Goal: Task Accomplishment & Management: Complete application form

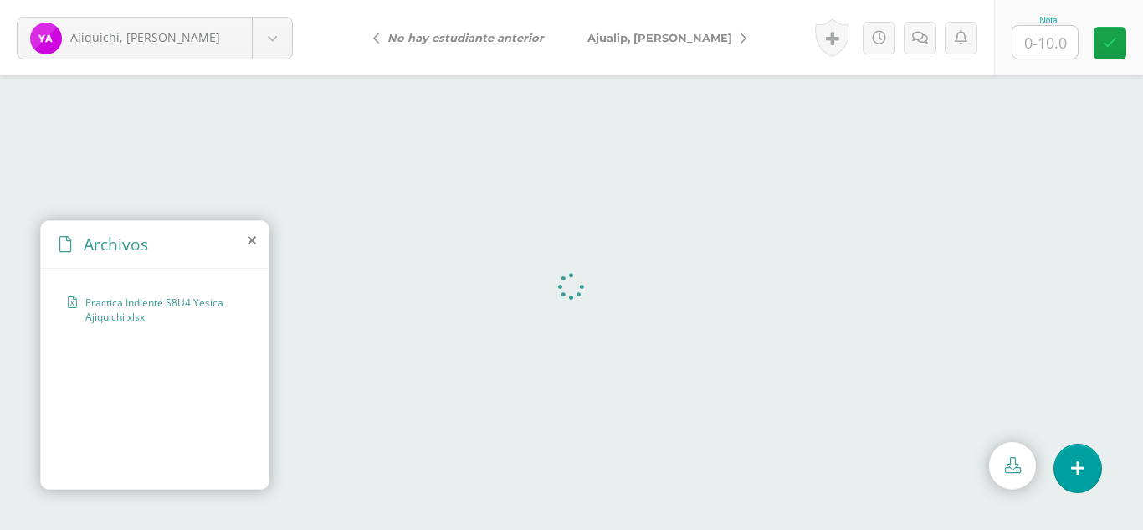
click at [252, 242] on icon at bounding box center [252, 239] width 8 height 13
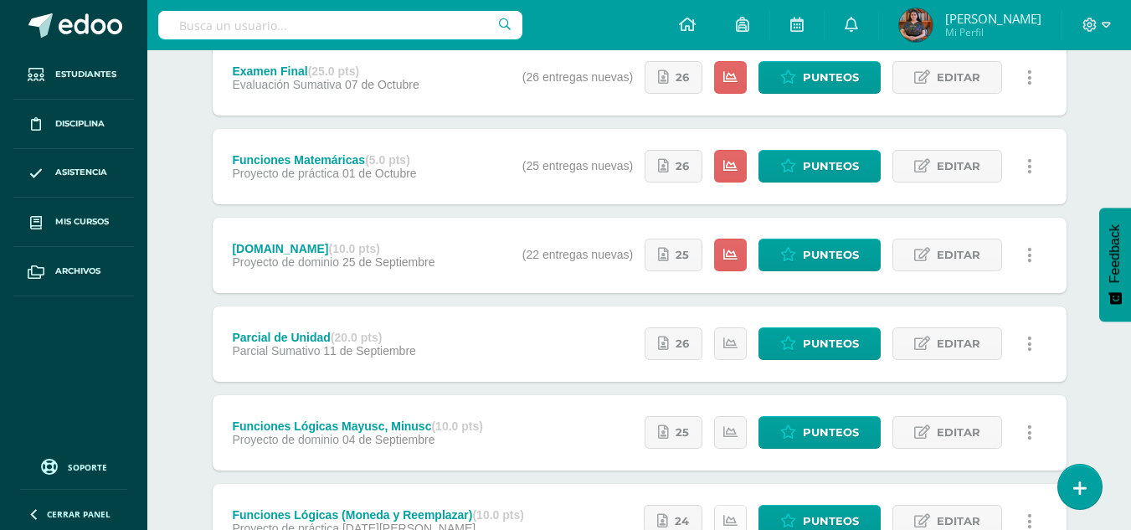
click at [746, 528] on link at bounding box center [730, 521] width 33 height 33
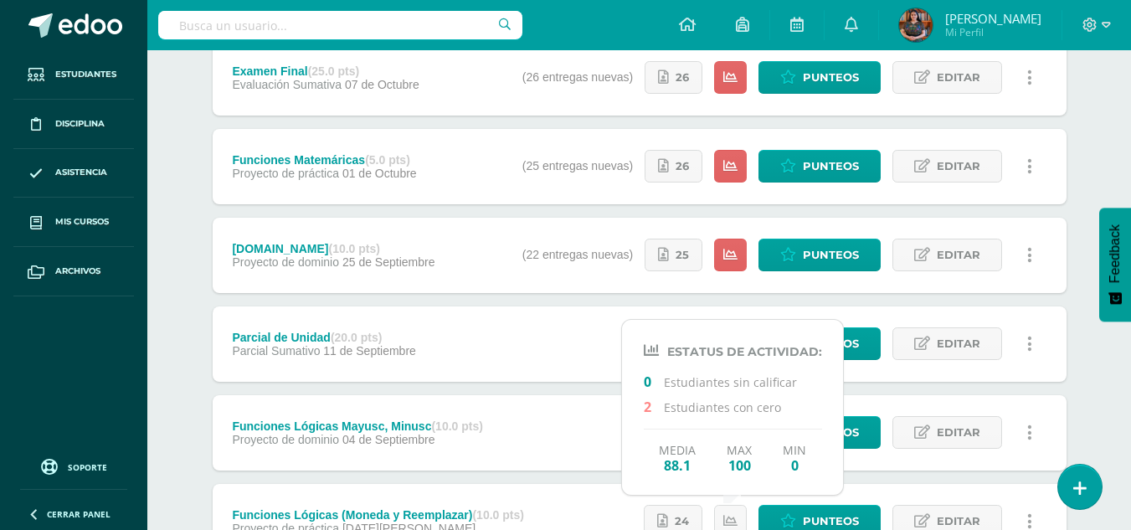
click at [1086, 171] on div "Unidad 4 Unidad 1 Unidad 2 Unidad 3 Unidad 4 Resumen de unidad Descargar como H…" at bounding box center [639, 387] width 921 height 921
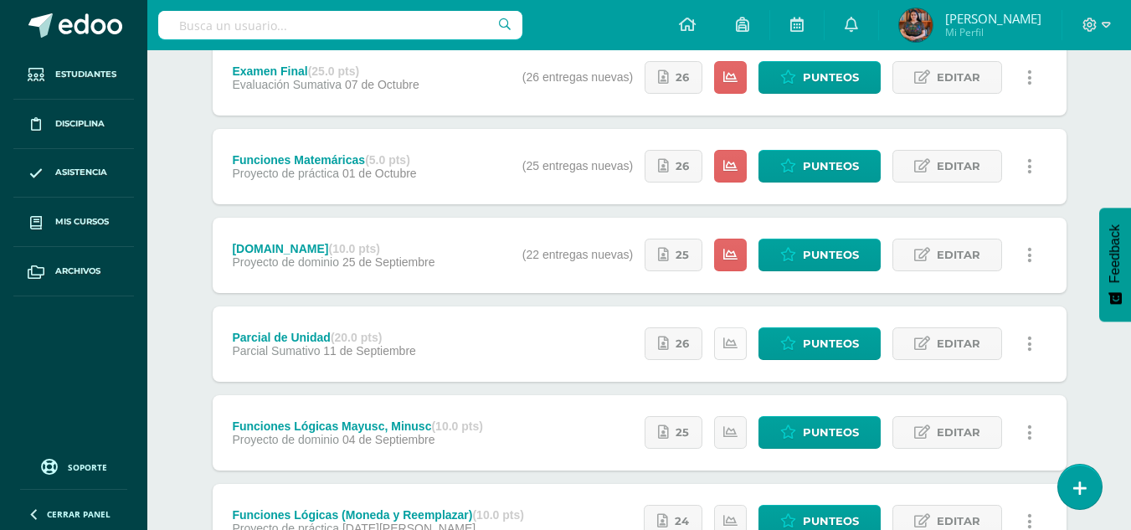
click at [731, 339] on icon at bounding box center [730, 343] width 14 height 14
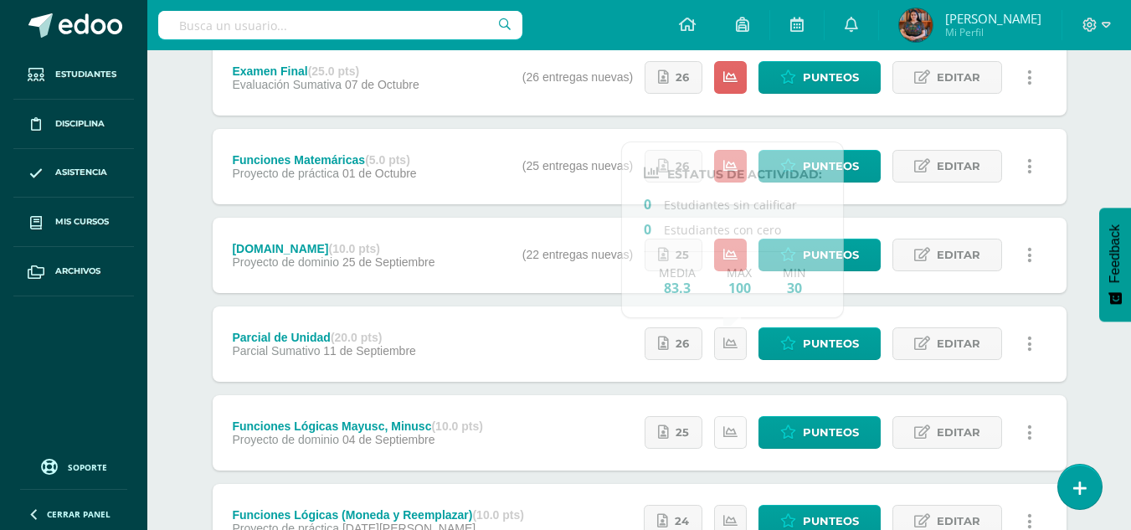
click at [729, 429] on icon at bounding box center [730, 432] width 14 height 14
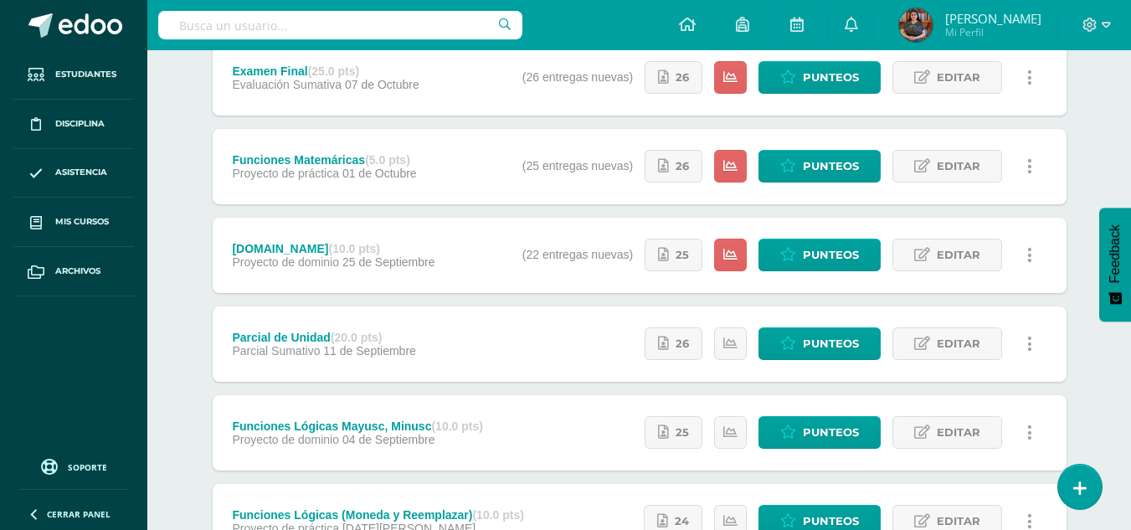
click at [1084, 216] on div "Unidad 4 Unidad 1 Unidad 2 Unidad 3 Unidad 4 Resumen de unidad Descargar como H…" at bounding box center [639, 387] width 921 height 921
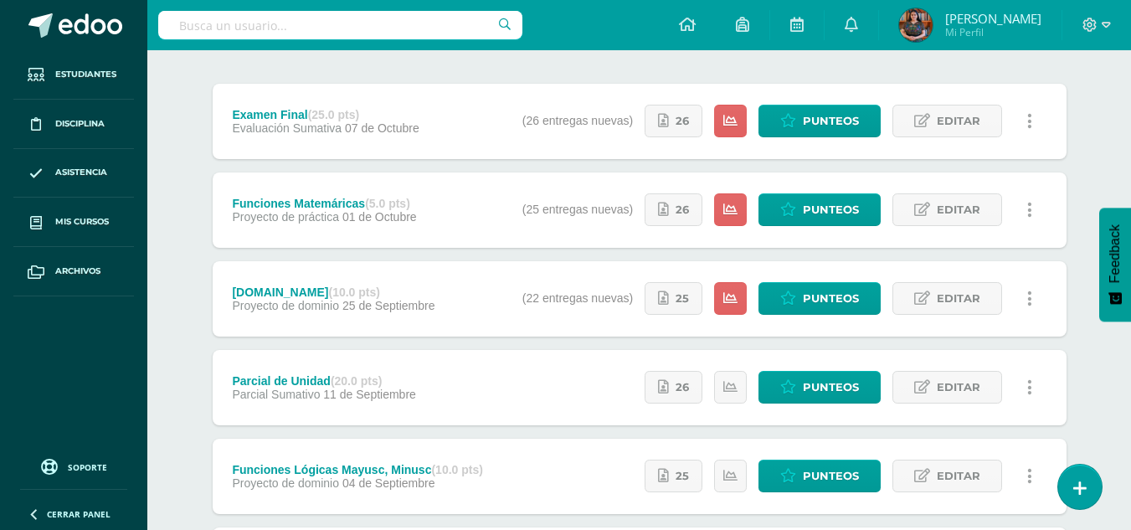
scroll to position [192, 0]
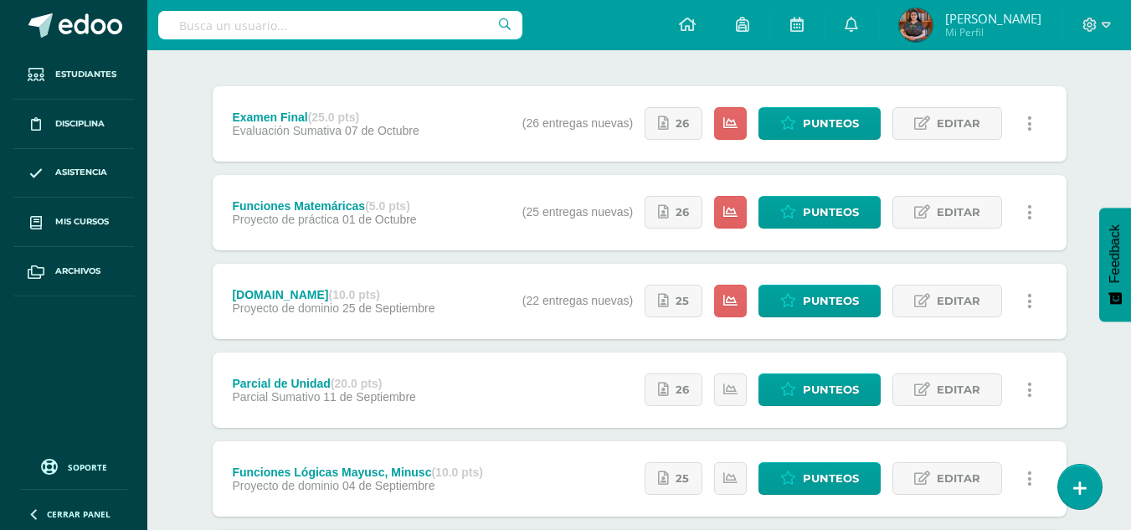
click at [665, 319] on div "Estatus de Actividad: 26 Estudiantes sin calificar 0 Estudiantes con cero Media…" at bounding box center [785, 301] width 561 height 75
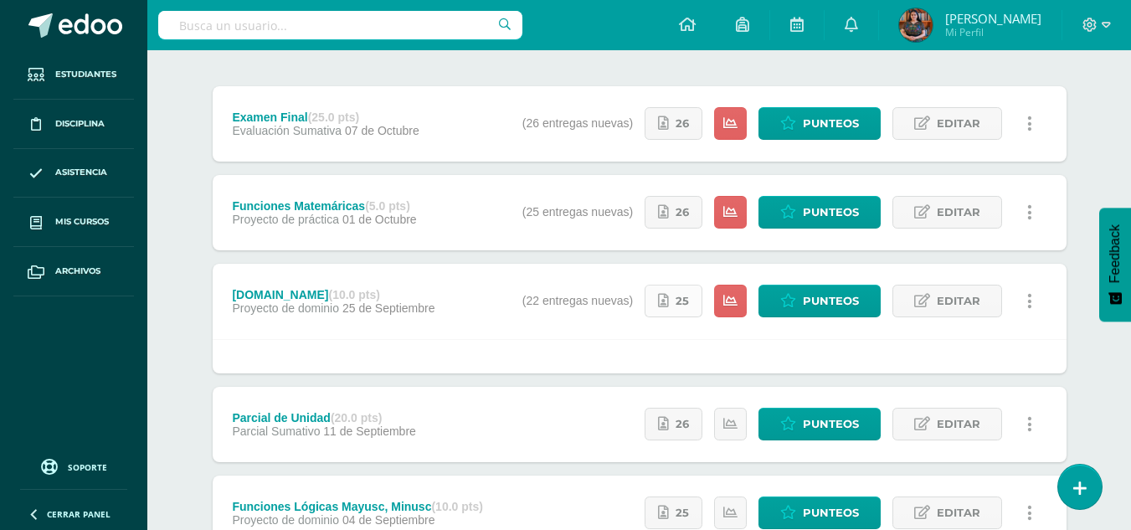
click at [684, 306] on span "25" at bounding box center [681, 300] width 13 height 31
click at [803, 311] on link "Punteos" at bounding box center [819, 301] width 122 height 33
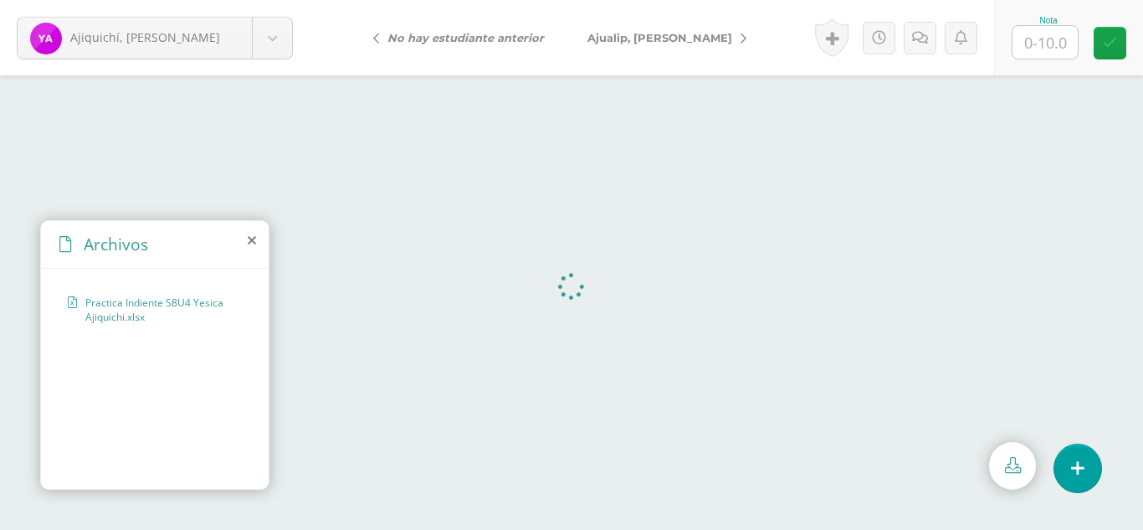
click at [253, 239] on icon at bounding box center [252, 239] width 8 height 13
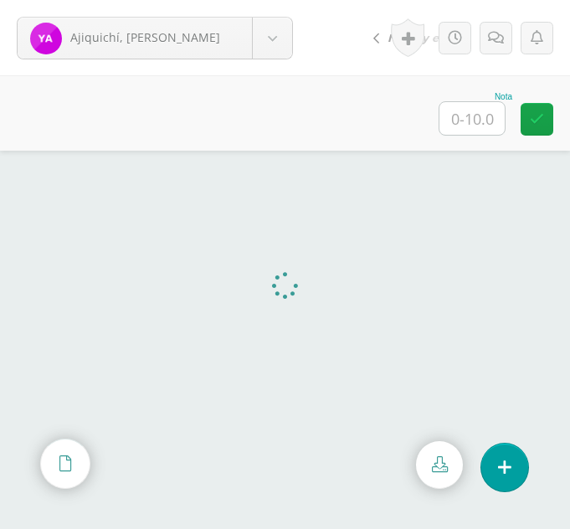
click at [477, 116] on input "text" at bounding box center [471, 118] width 65 height 33
type input "10"
click at [290, 0] on body "Ajiquichí, Yesica Ajiquichí, Yesica Ajualip, Jakelin Axpuac, Fátima Balam, Glad…" at bounding box center [285, 0] width 570 height 0
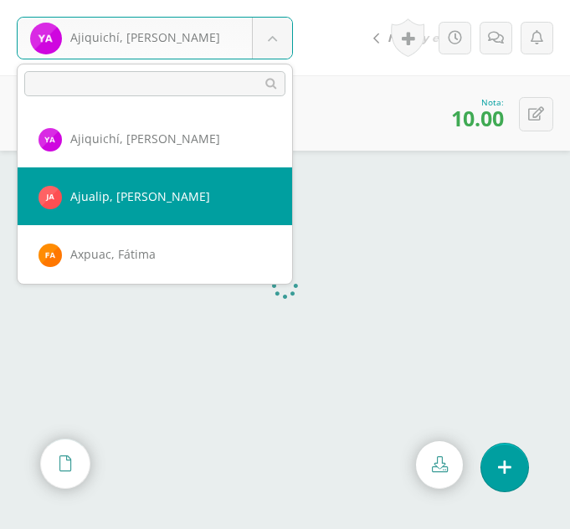
select select "309"
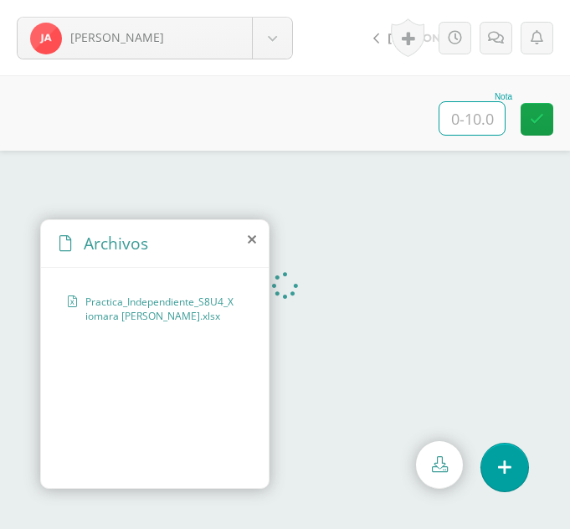
click at [488, 111] on input "text" at bounding box center [471, 118] width 65 height 33
type input "1"
click at [507, 36] on link at bounding box center [496, 38] width 33 height 33
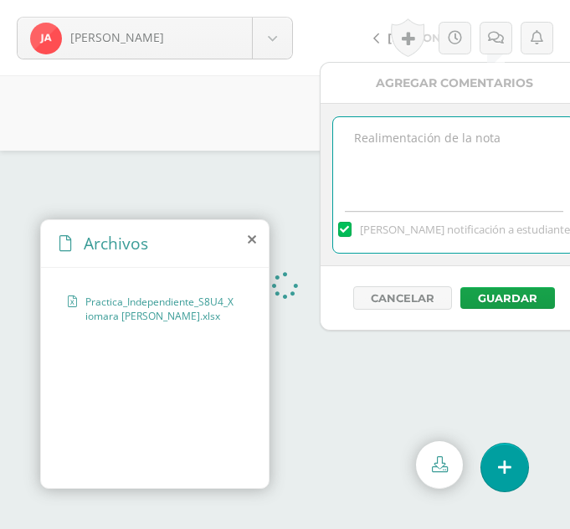
click at [463, 149] on textarea at bounding box center [454, 159] width 242 height 84
type textarea "El archivo está vacío, siempre verificar"
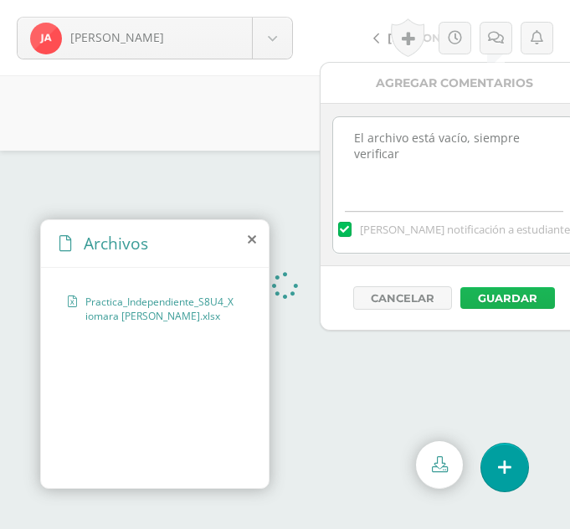
click at [496, 297] on button "Guardar" at bounding box center [507, 298] width 95 height 22
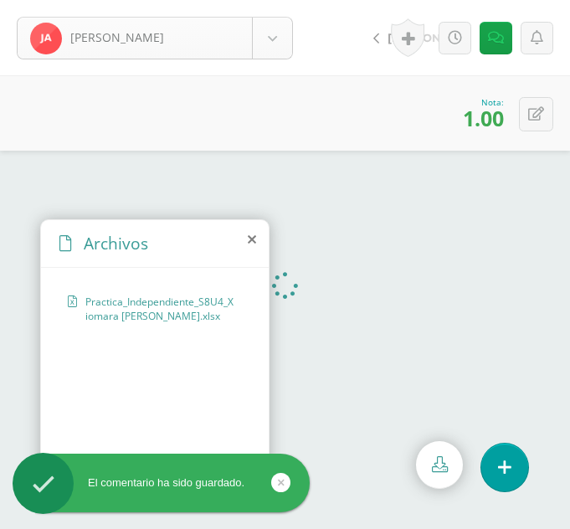
click at [280, 48] on body "El comentario ha sido guardado. Ajualip, Jakelin Ajiquichí, Yesica Ajualip, Jak…" at bounding box center [285, 264] width 570 height 529
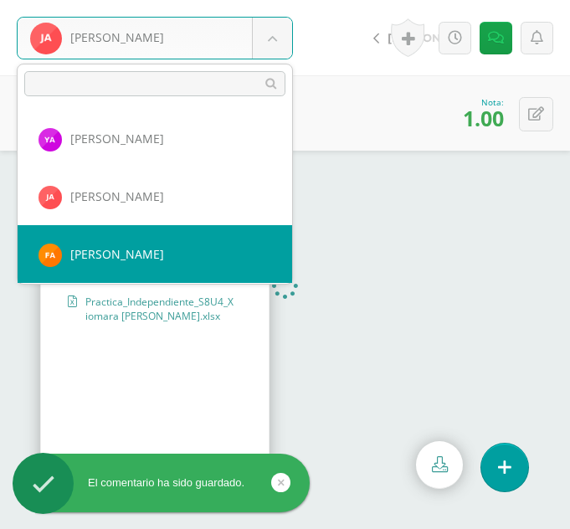
select select "310"
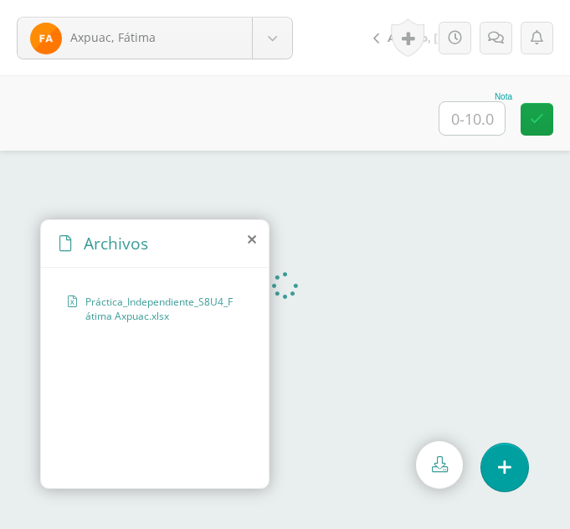
click at [252, 239] on icon at bounding box center [252, 239] width 8 height 13
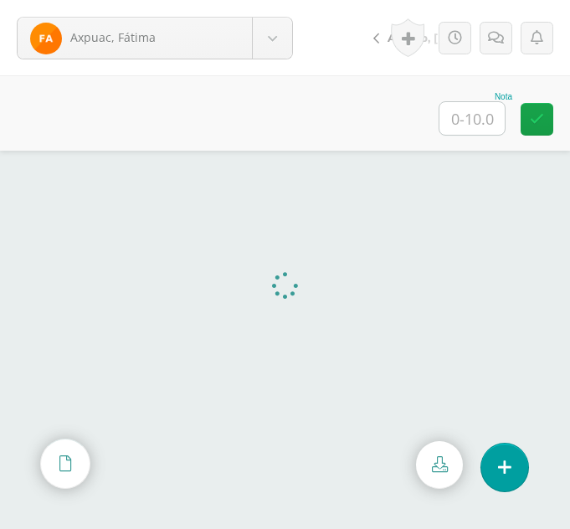
click at [481, 126] on input "text" at bounding box center [471, 118] width 65 height 33
type input "10"
click at [267, 0] on body "Axpuac, Fátima Ajiquichí, Yesica Ajualip, Jakelin Axpuac, Fátima Balam, Gladys …" at bounding box center [285, 0] width 570 height 0
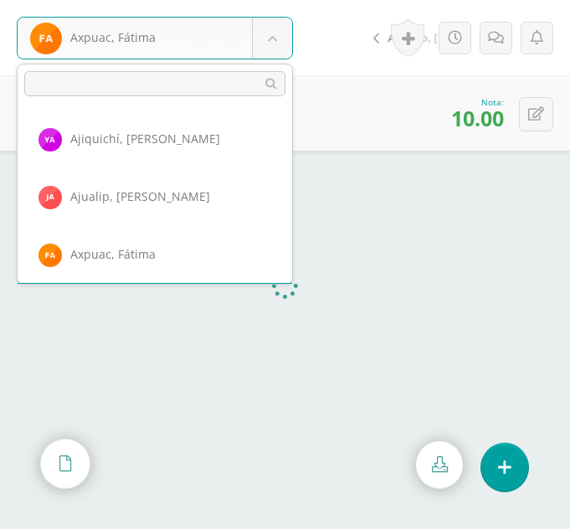
scroll to position [57, 0]
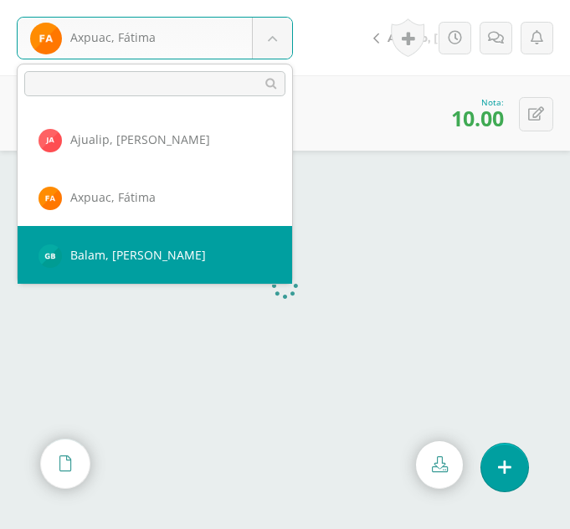
select select "347"
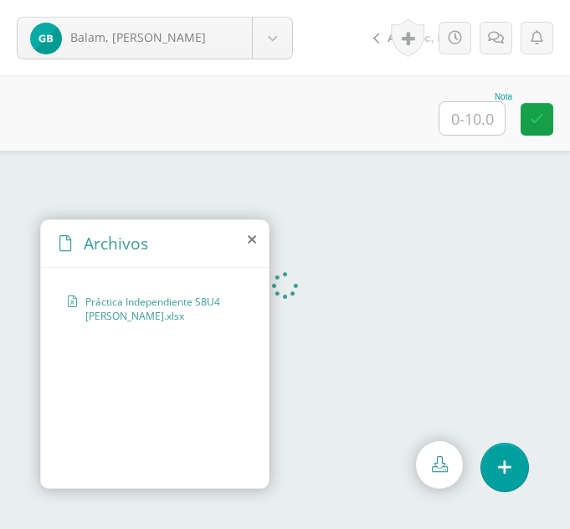
click at [252, 239] on icon at bounding box center [252, 239] width 8 height 13
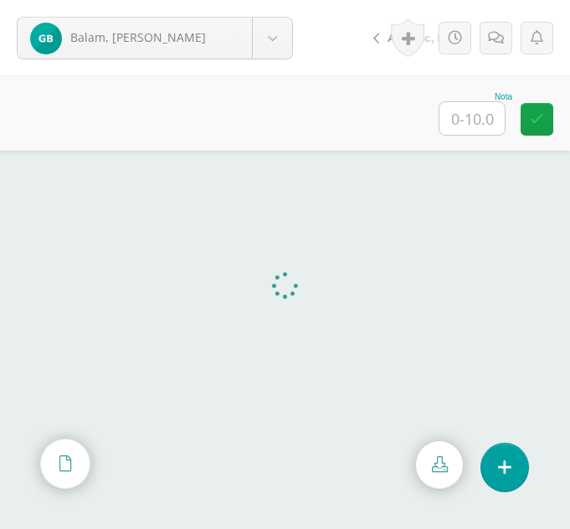
drag, startPoint x: 450, startPoint y: 136, endPoint x: 476, endPoint y: 133, distance: 26.1
click at [476, 133] on div "Nota" at bounding box center [285, 112] width 570 height 75
click at [476, 133] on input "text" at bounding box center [471, 118] width 65 height 33
type input "10"
click at [261, 0] on body "Balam, Gladys Ajiquichí, Yesica Ajualip, Jakelin Axpuac, Fátima Balam, Gladys B…" at bounding box center [285, 0] width 570 height 0
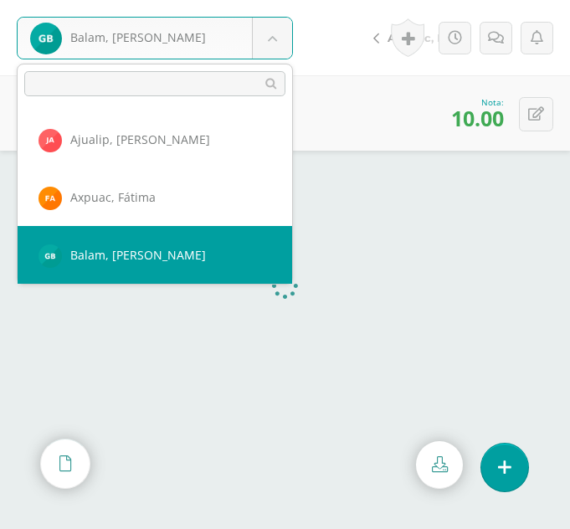
scroll to position [115, 0]
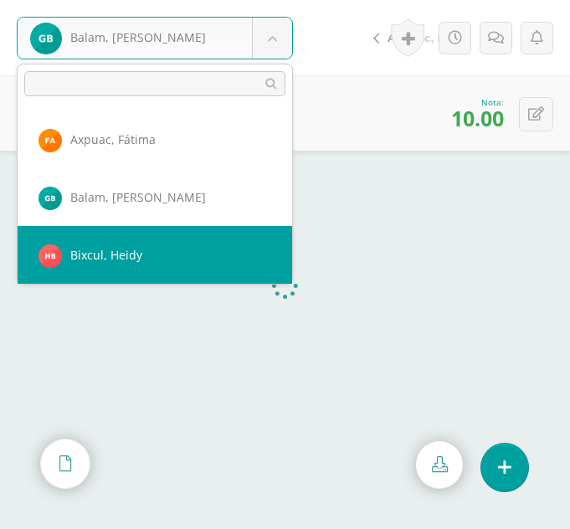
select select "311"
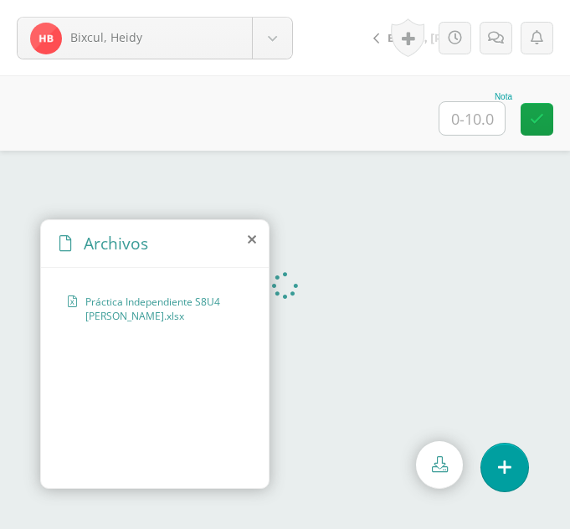
click at [249, 239] on icon at bounding box center [252, 239] width 8 height 13
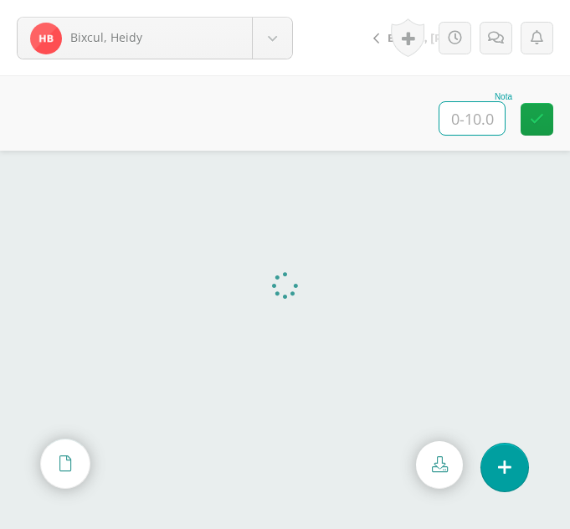
click at [497, 106] on input "text" at bounding box center [471, 118] width 65 height 33
type input "10"
click at [268, 0] on body "Bixcul, Heidy Ajiquichí, Yesica Ajualip, Jakelin Axpuac, Fátima Balam, Gladys B…" at bounding box center [285, 0] width 570 height 0
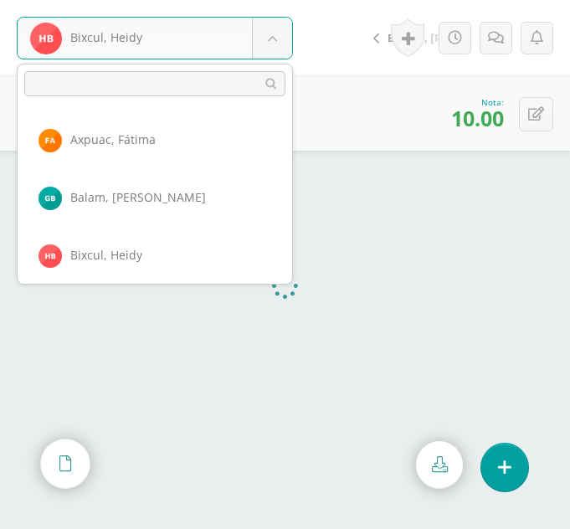
scroll to position [172, 0]
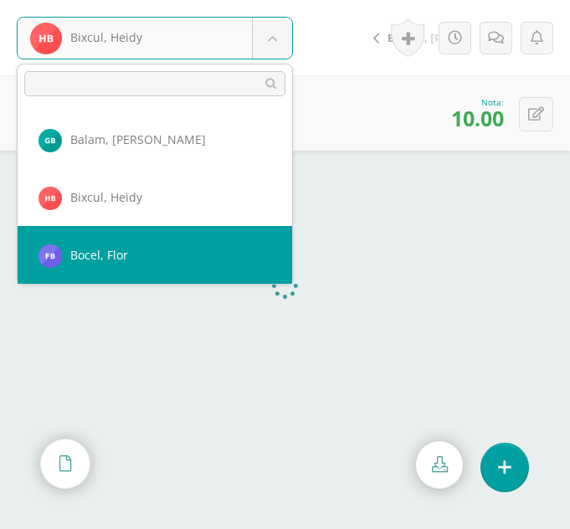
select select "312"
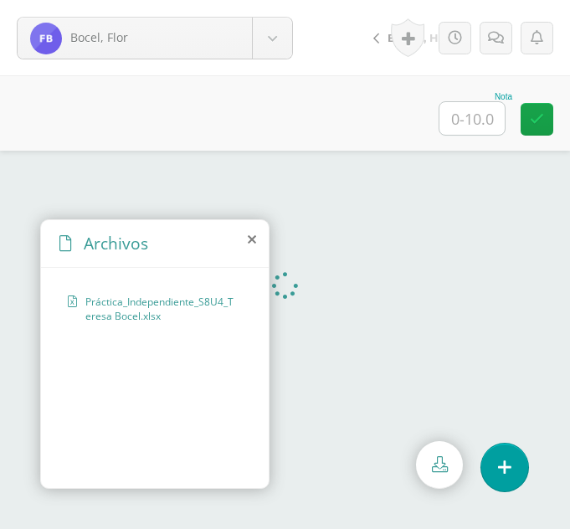
click at [252, 236] on icon at bounding box center [252, 239] width 8 height 13
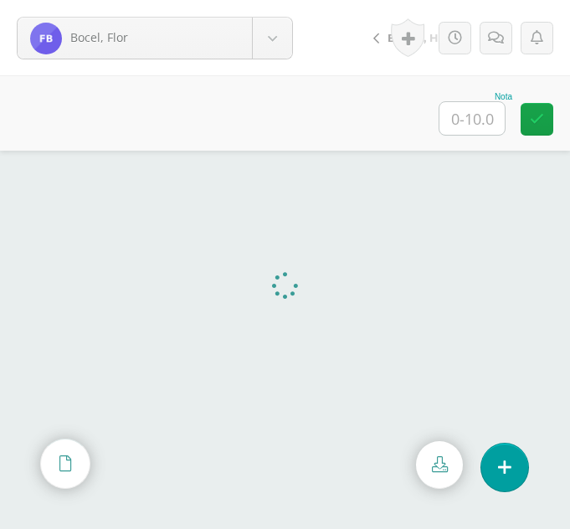
click at [485, 112] on input "text" at bounding box center [471, 118] width 65 height 33
type input "10"
click at [266, 0] on body "Bocel, Flor Ajiquichí, [GEOGRAPHIC_DATA] [PERSON_NAME] [GEOGRAPHIC_DATA], [GEOG…" at bounding box center [285, 0] width 570 height 0
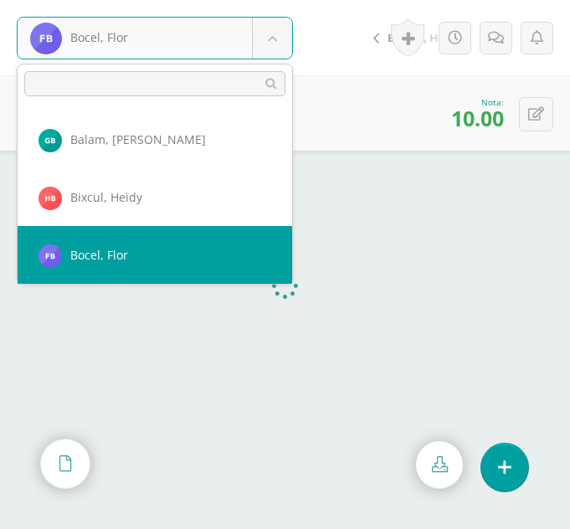
scroll to position [230, 0]
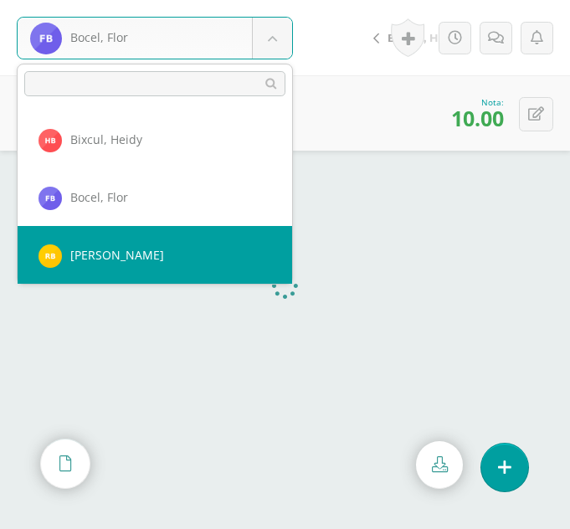
select select "293"
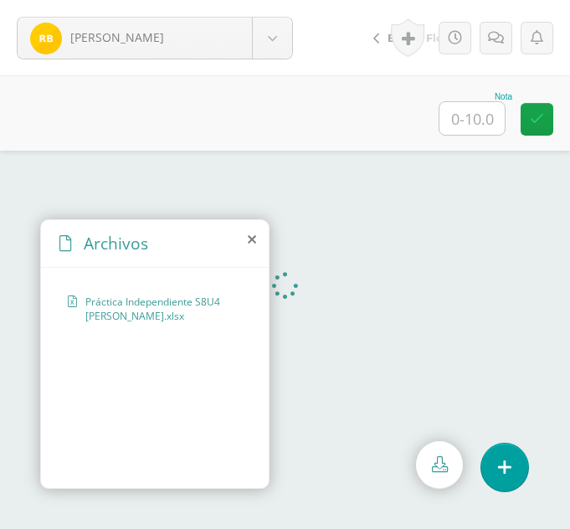
click at [251, 240] on icon at bounding box center [252, 239] width 8 height 13
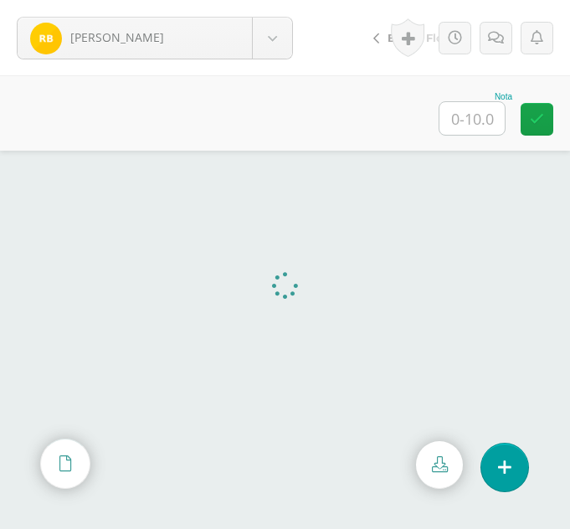
click at [461, 110] on input "text" at bounding box center [471, 118] width 65 height 33
type input "10"
click at [289, 0] on body "[PERSON_NAME] Ajiquichí, [GEOGRAPHIC_DATA] [PERSON_NAME] [GEOGRAPHIC_DATA], [GE…" at bounding box center [285, 0] width 570 height 0
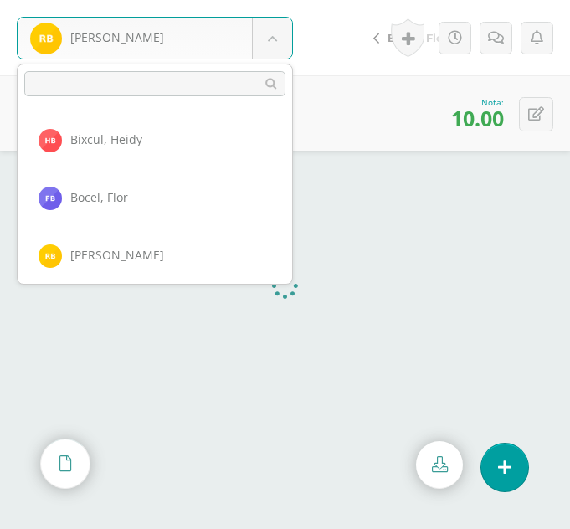
scroll to position [288, 0]
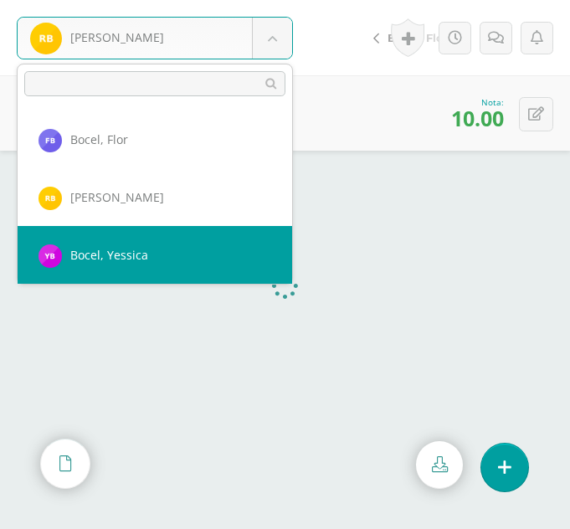
select select "294"
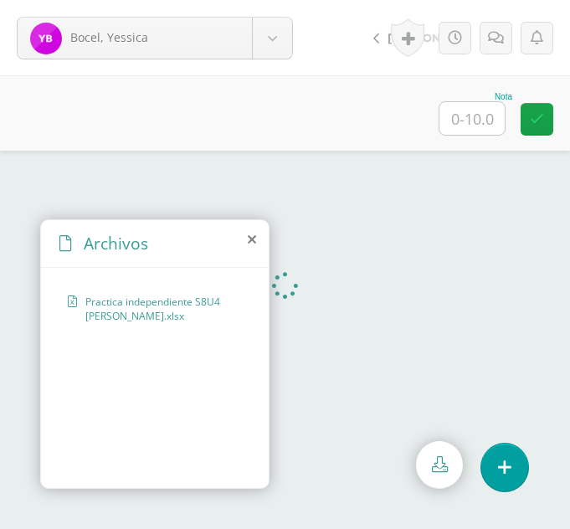
click at [250, 237] on icon at bounding box center [252, 239] width 8 height 13
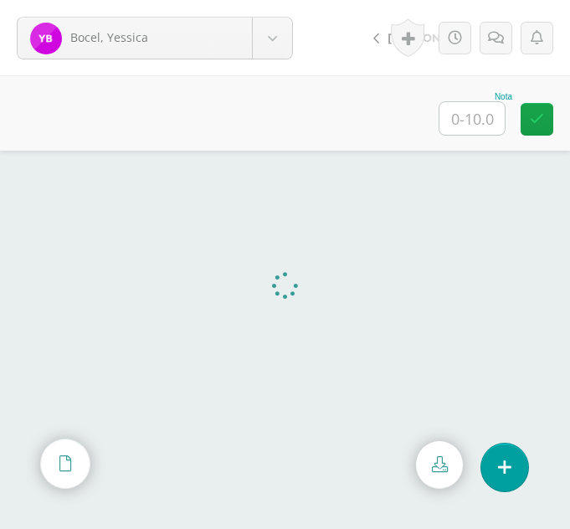
click at [475, 125] on input "text" at bounding box center [471, 118] width 65 height 33
type input "10"
click at [282, 0] on body "Bocel, Yessica Ajiquichí, Yesica Ajualip, Jakelin Axpuac, Fátima Balam, Gladys …" at bounding box center [285, 0] width 570 height 0
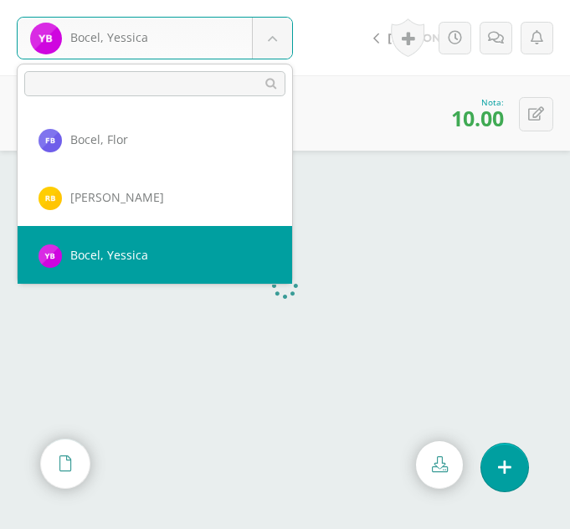
scroll to position [346, 0]
select select "362"
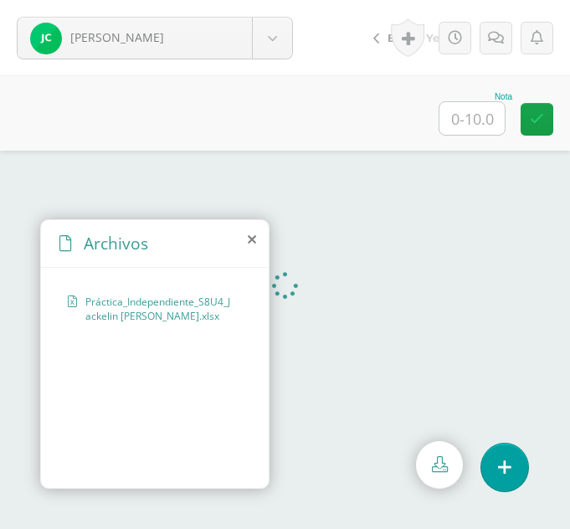
click at [251, 243] on icon at bounding box center [252, 239] width 8 height 13
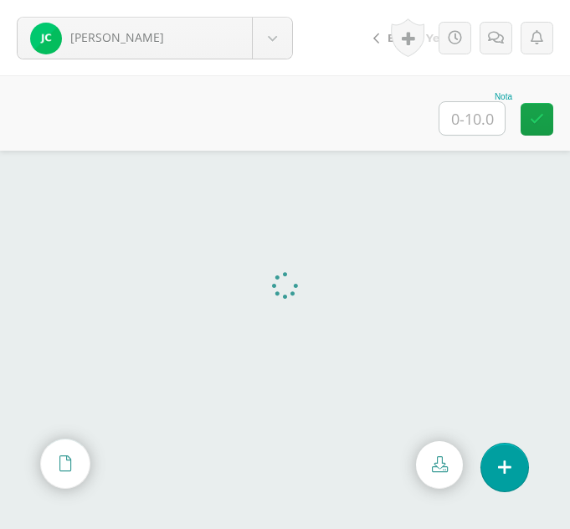
click at [485, 127] on input "text" at bounding box center [471, 118] width 65 height 33
type input "10"
click at [285, 0] on body "Castro, Jackelin Ajiquichí, Yesica Ajualip, Jakelin Axpuac, Fátima Balam, Glady…" at bounding box center [285, 0] width 570 height 0
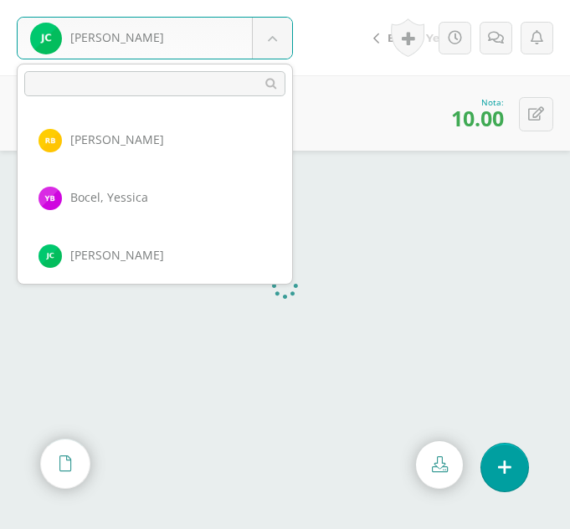
scroll to position [403, 0]
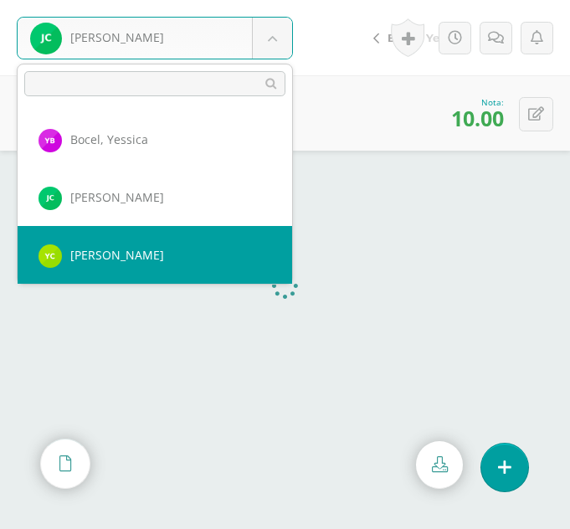
select select "338"
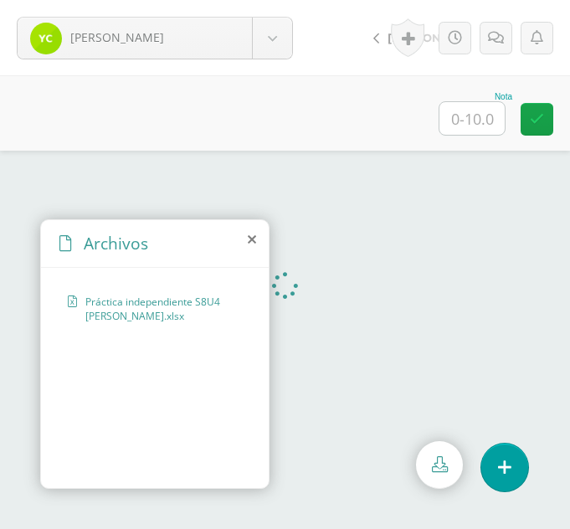
click at [249, 237] on icon at bounding box center [252, 239] width 8 height 13
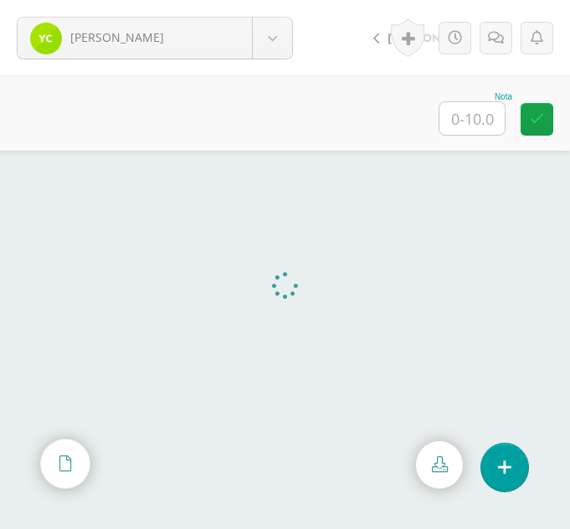
click at [458, 112] on input "text" at bounding box center [471, 118] width 65 height 33
type input "10"
click at [267, 0] on body "Chumil, Yesmin Ajiquichí, Yesica Ajualip, Jakelin Axpuac, Fátima Balam, Gladys …" at bounding box center [285, 0] width 570 height 0
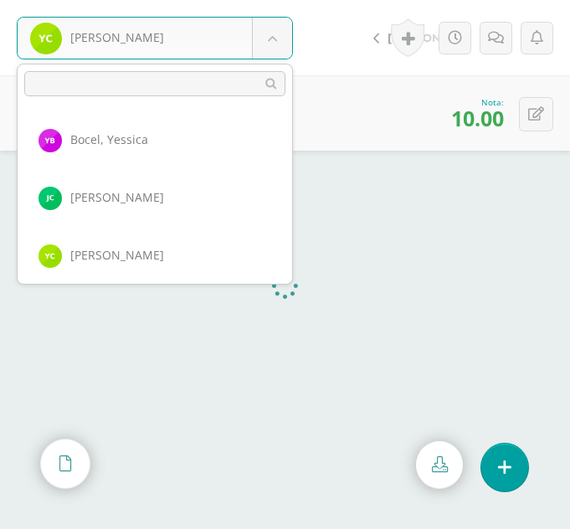
scroll to position [462, 0]
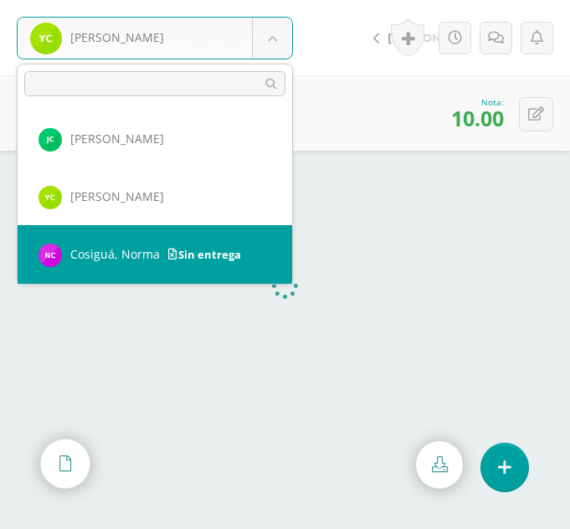
select select "317"
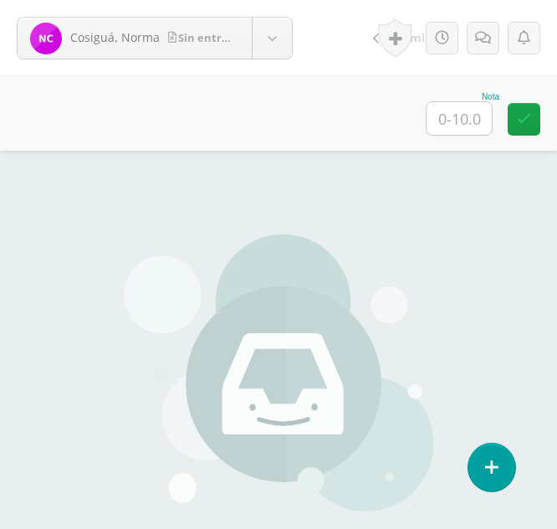
click at [444, 121] on input "text" at bounding box center [459, 118] width 65 height 33
type input "0"
click at [475, 44] on icon at bounding box center [483, 38] width 16 height 14
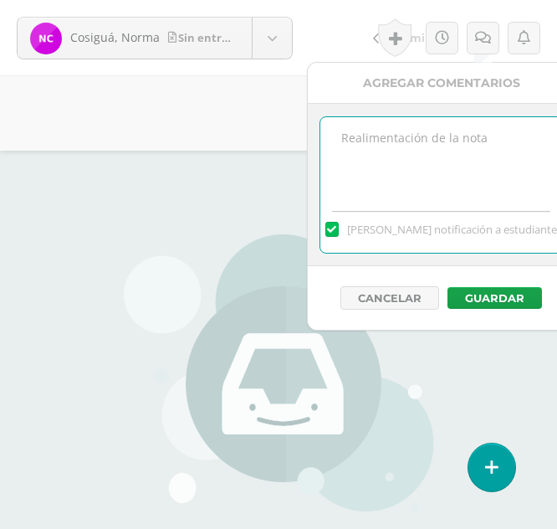
click at [452, 127] on textarea at bounding box center [442, 159] width 242 height 84
type textarea "Sin entrega"
click at [458, 308] on button "Guardar" at bounding box center [495, 298] width 95 height 22
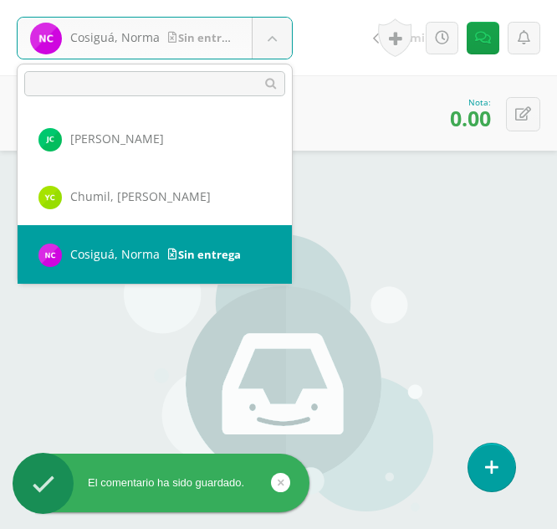
scroll to position [520, 0]
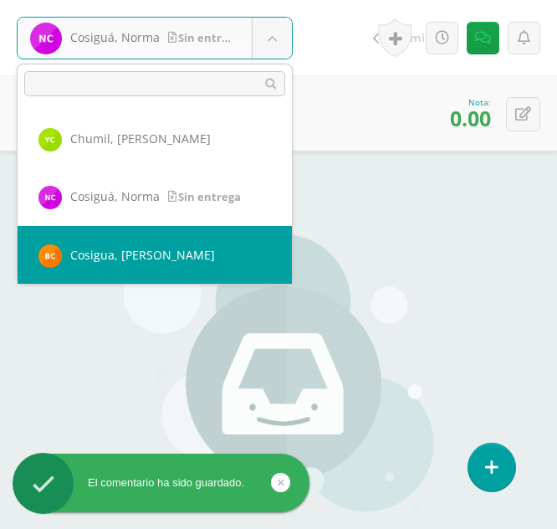
select select "299"
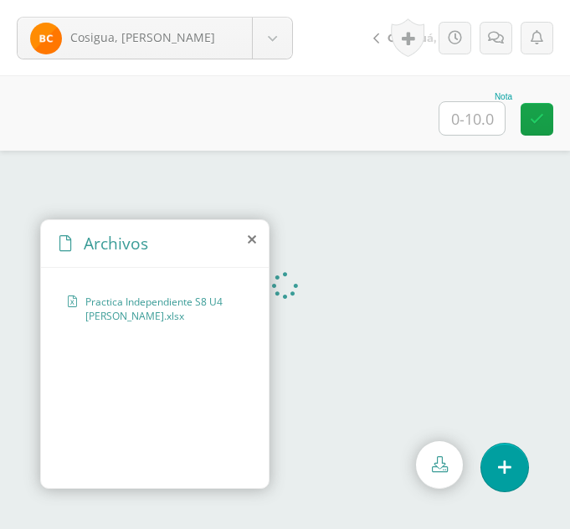
click at [251, 239] on icon at bounding box center [252, 239] width 8 height 13
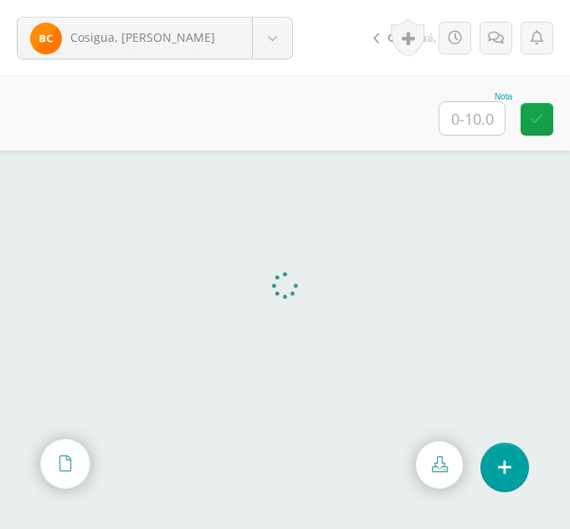
click at [481, 120] on input "text" at bounding box center [471, 118] width 65 height 33
type input "10"
click at [290, 0] on body "Cosigua, Brenda Ajiquichí, Yesica Ajualip, Jakelin Axpuac, Fátima Balam, Gladys…" at bounding box center [285, 0] width 570 height 0
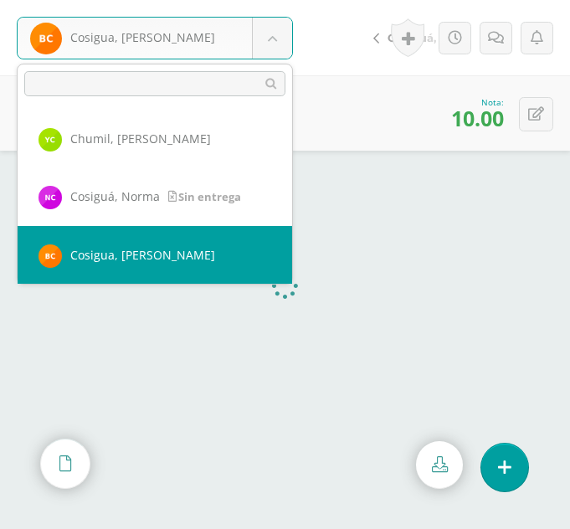
scroll to position [577, 0]
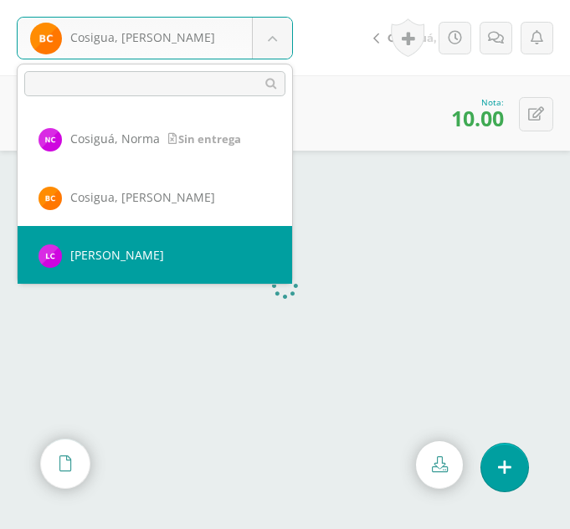
select select "354"
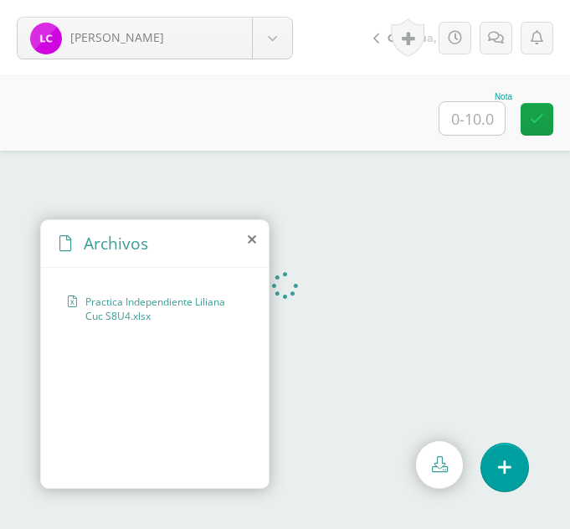
drag, startPoint x: 27, startPoint y: 273, endPoint x: 253, endPoint y: 239, distance: 228.6
click at [253, 239] on icon at bounding box center [252, 239] width 8 height 13
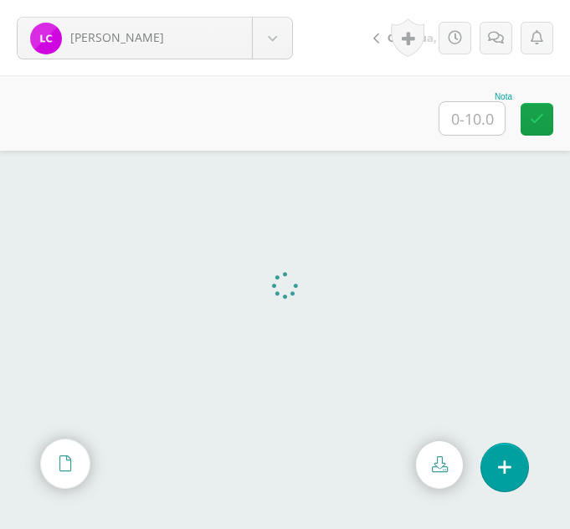
click at [470, 116] on input "text" at bounding box center [471, 118] width 65 height 33
type input "10"
click at [271, 0] on body "Cuc, Liliana Ajiquichí, Yesica Ajualip, Jakelin Axpuac, Fátima Balam, Gladys Bi…" at bounding box center [285, 0] width 570 height 0
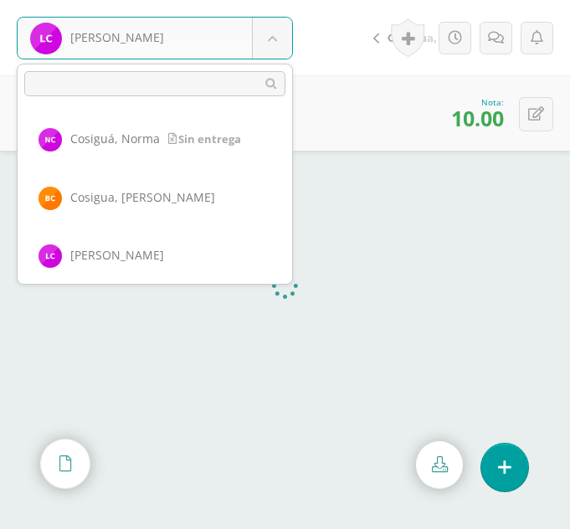
scroll to position [635, 0]
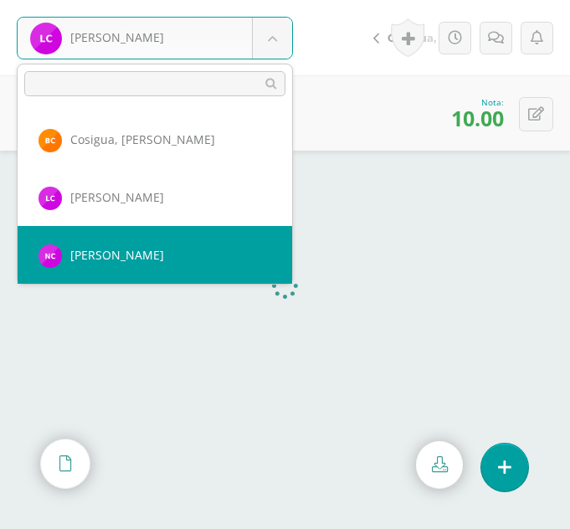
select select "375"
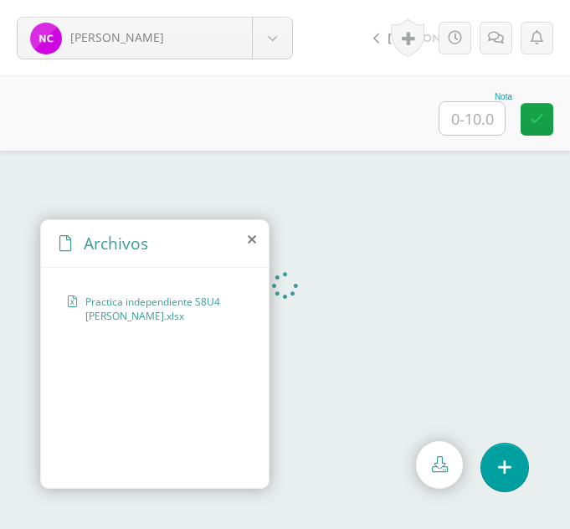
click at [251, 241] on icon at bounding box center [252, 239] width 8 height 13
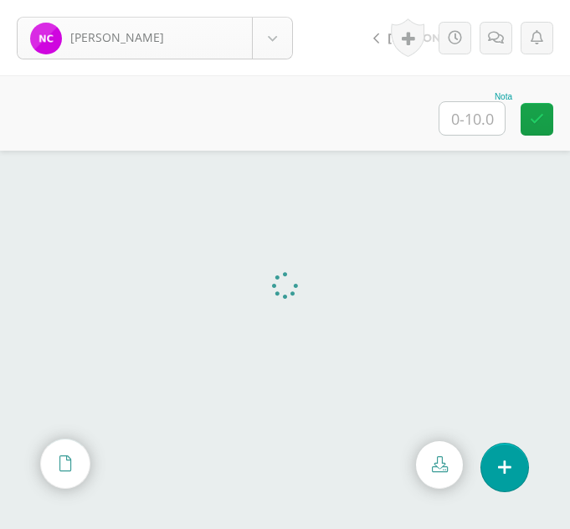
click at [275, 0] on body "Cuy, Natalia Ajiquichí, Yesica Ajualip, Jakelin Axpuac, Fátima Balam, Gladys Bi…" at bounding box center [285, 0] width 570 height 0
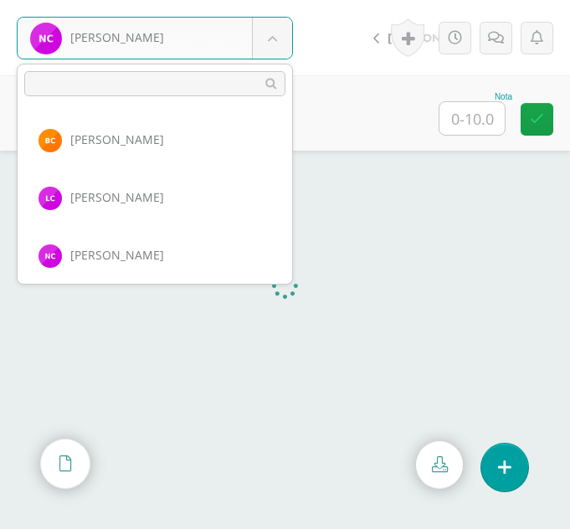
scroll to position [693, 0]
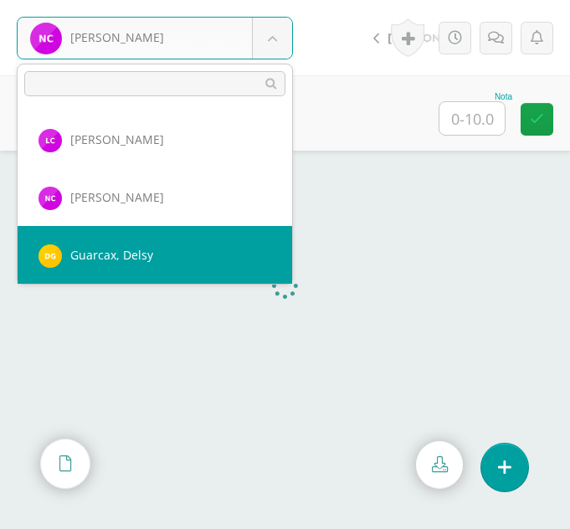
select select "332"
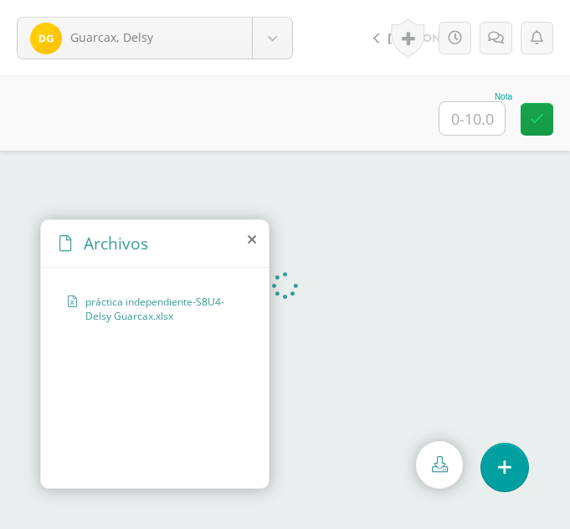
click at [457, 117] on input "text" at bounding box center [471, 118] width 65 height 33
type input "10"
click at [280, 0] on body "Guarcax, Delsy Ajiquichí, [GEOGRAPHIC_DATA] [PERSON_NAME] [GEOGRAPHIC_DATA], [G…" at bounding box center [285, 0] width 570 height 0
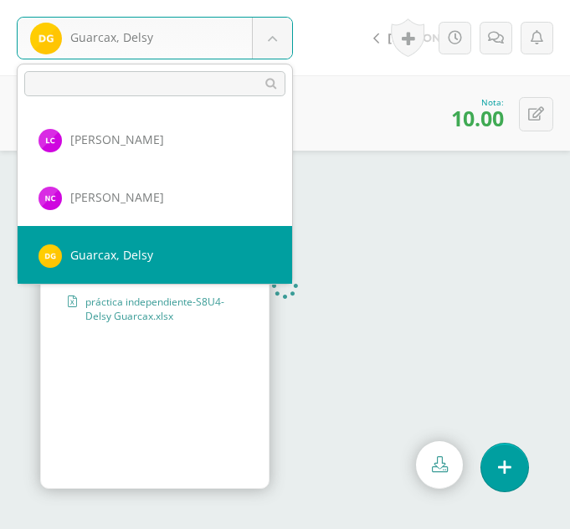
scroll to position [751, 0]
select select "365"
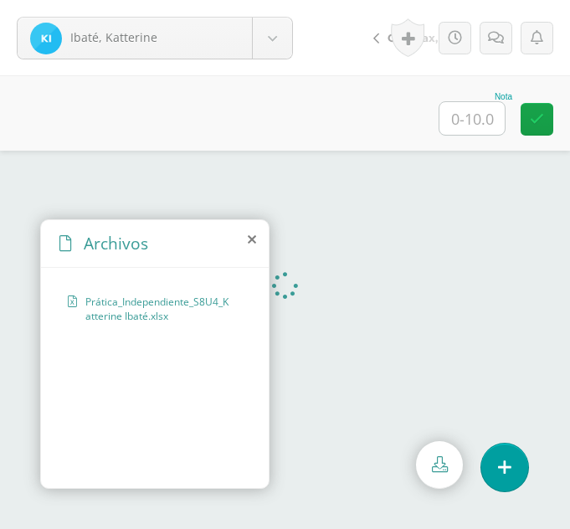
click at [251, 238] on icon at bounding box center [252, 239] width 8 height 13
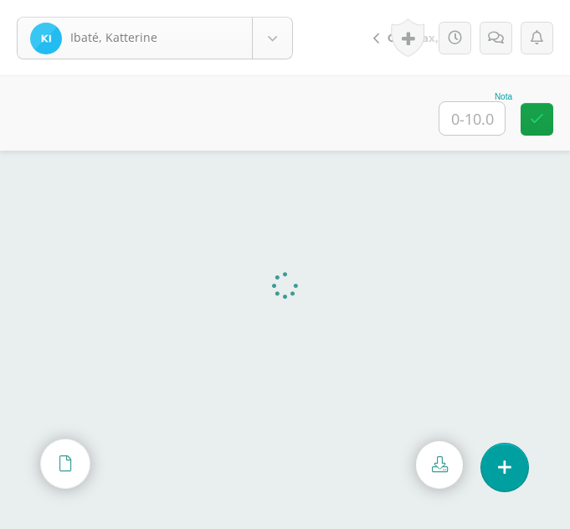
click at [287, 0] on body "Ibaté, Katterine Ajiquichí, Yesica Ajualip, Jakelin Axpuac, Fátima Balam, Glady…" at bounding box center [285, 0] width 570 height 0
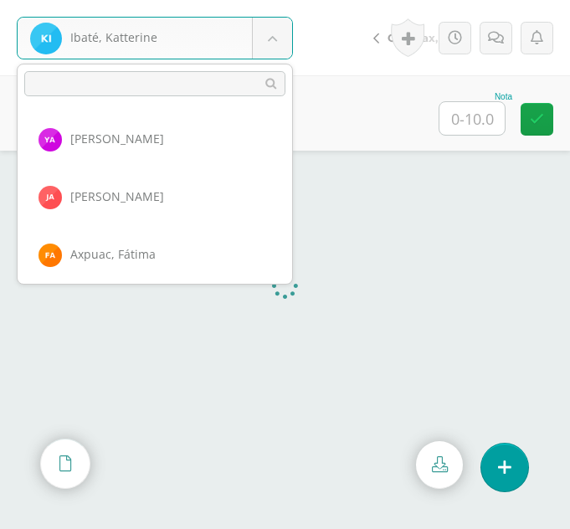
scroll to position [751, 0]
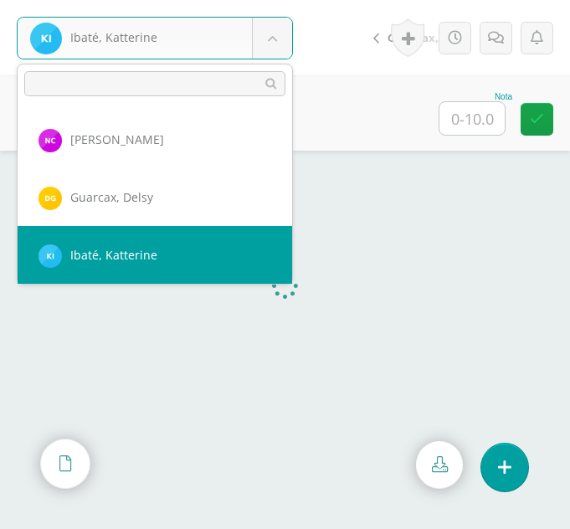
click at [466, 0] on body "Ibaté, Katterine Ajiquichí, Yesica Ajualip, Jakelin Axpuac, Fátima Balam, Glady…" at bounding box center [285, 0] width 570 height 0
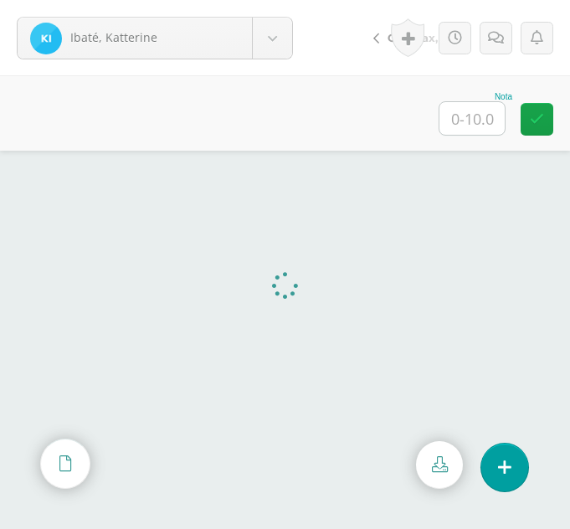
click at [466, 119] on input "text" at bounding box center [471, 118] width 65 height 33
type input "10"
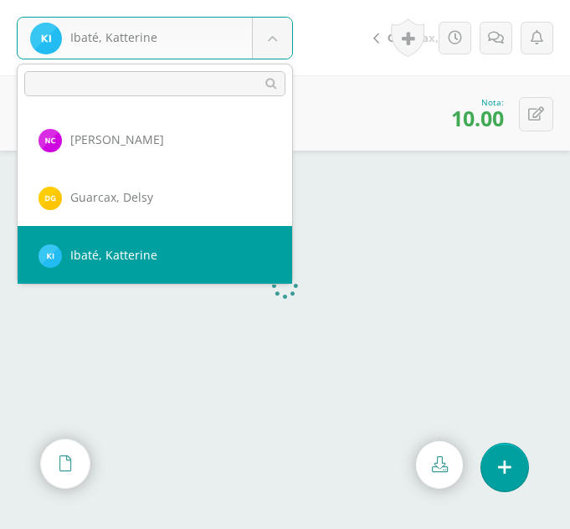
click at [273, 0] on body "Ibaté, Katterine Ajiquichí, Yesica Ajualip, Jakelin Axpuac, Fátima Balam, Glady…" at bounding box center [285, 0] width 570 height 0
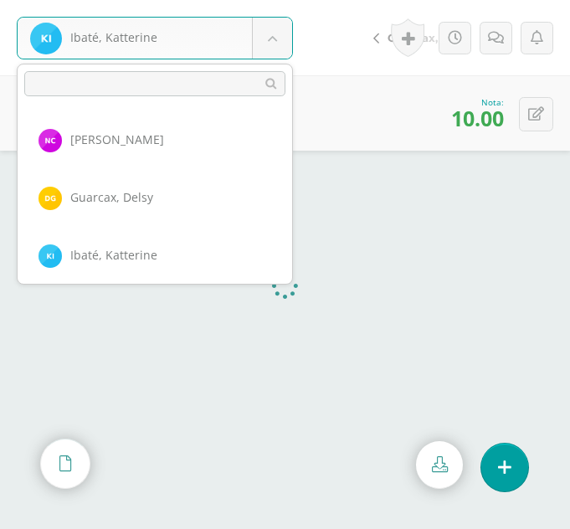
scroll to position [808, 0]
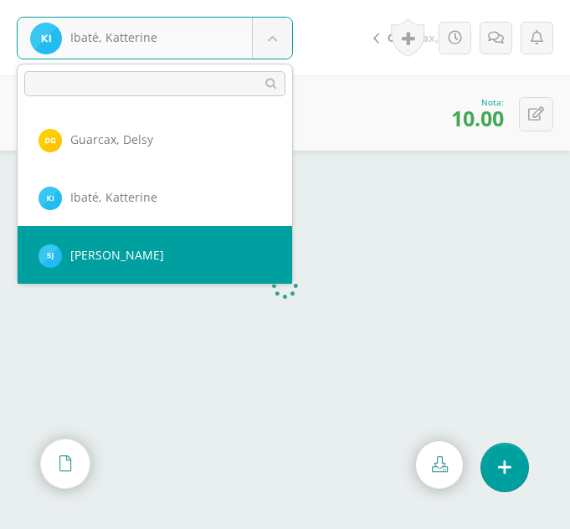
select select "366"
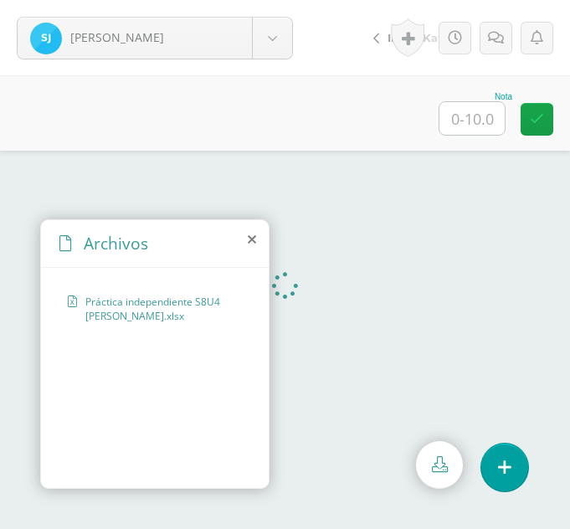
click at [253, 236] on icon at bounding box center [252, 239] width 8 height 13
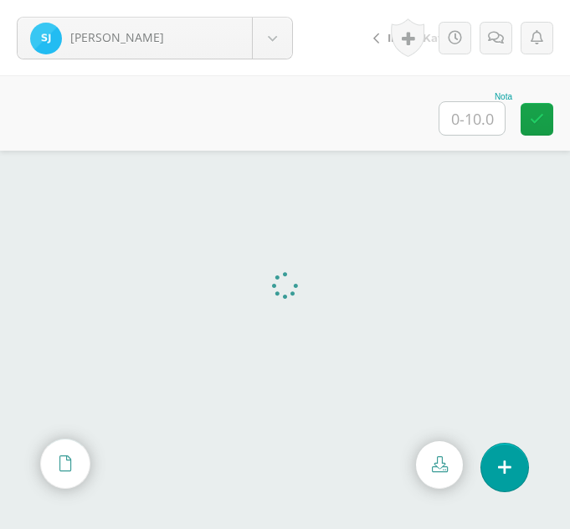
click at [471, 119] on input "text" at bounding box center [471, 118] width 65 height 33
type input "10"
click at [275, 0] on body "Julajuj, Sandra Ajiquichí, Yesica Ajualip, Jakelin Axpuac, Fátima Balam, Gladys…" at bounding box center [285, 0] width 570 height 0
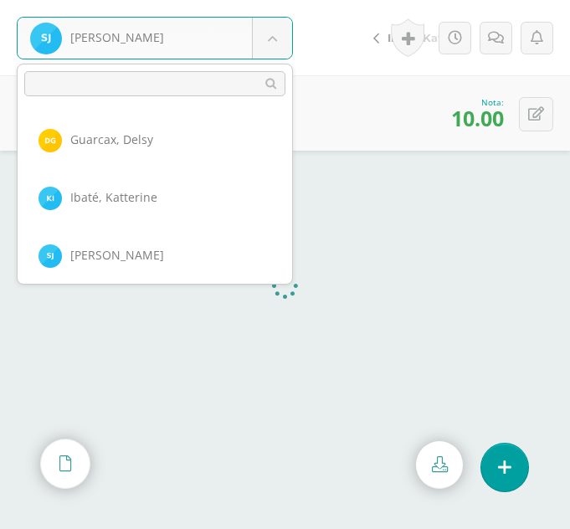
scroll to position [866, 0]
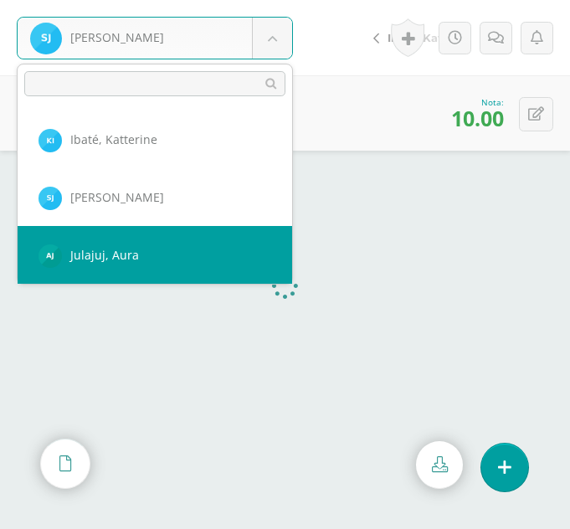
select select "331"
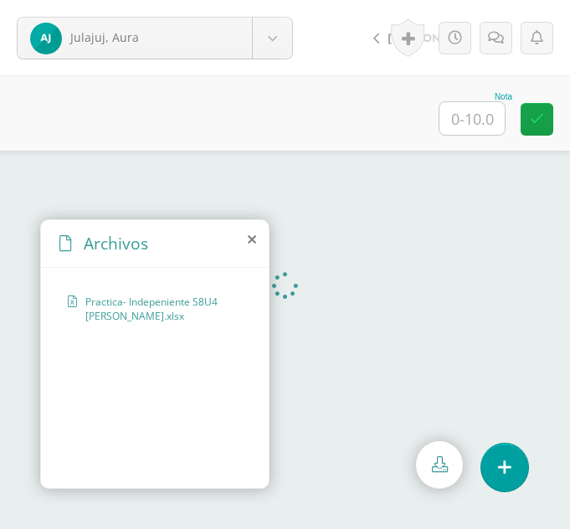
click at [251, 241] on icon at bounding box center [252, 239] width 8 height 13
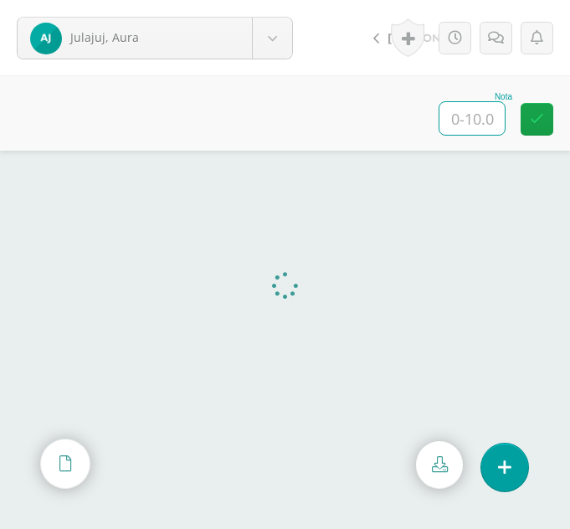
click at [484, 124] on input "text" at bounding box center [471, 118] width 65 height 33
type input "10"
click at [273, 0] on body "Julajuj, Aura Ajiquichí, Yesica Ajualip, Jakelin Axpuac, Fátima Balam, Gladys B…" at bounding box center [285, 0] width 570 height 0
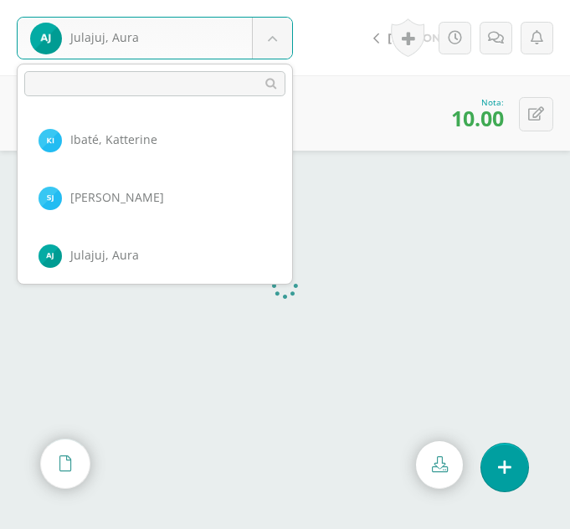
scroll to position [924, 0]
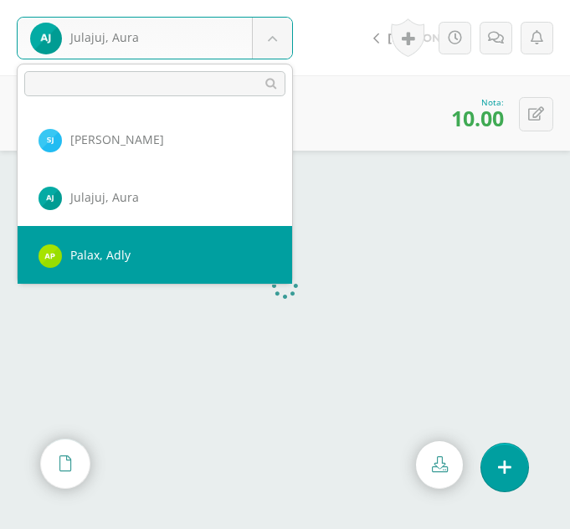
select select "364"
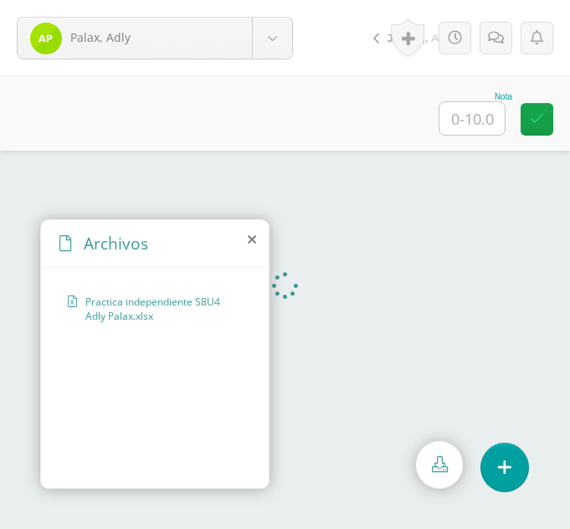
click at [250, 236] on icon at bounding box center [252, 239] width 8 height 13
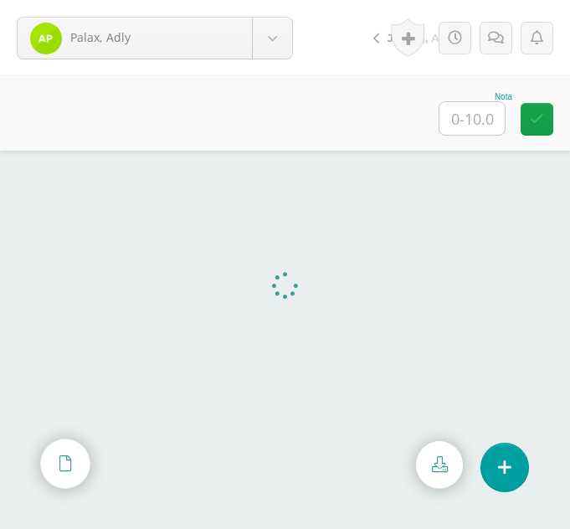
click at [470, 130] on input "text" at bounding box center [471, 118] width 65 height 33
type input "10"
click at [262, 0] on body "Palax, Adly Ajiquichí, Yesica Ajualip, Jakelin Axpuac, Fátima Balam, Gladys Bix…" at bounding box center [285, 0] width 570 height 0
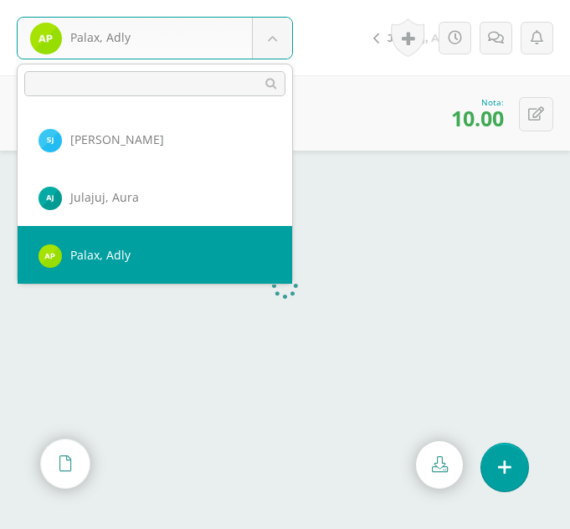
scroll to position [982, 0]
select select "367"
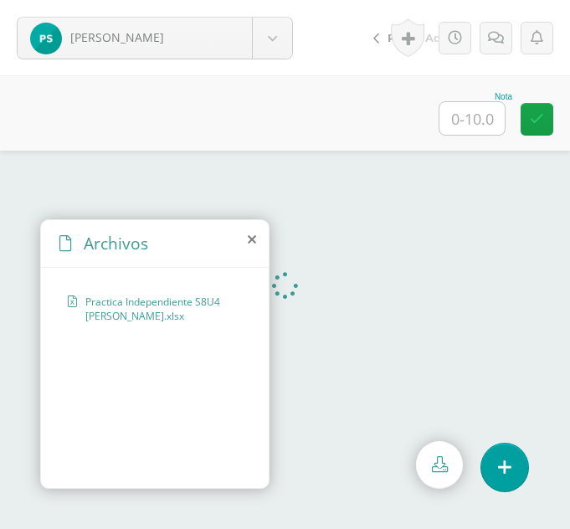
drag, startPoint x: 91, startPoint y: 181, endPoint x: 247, endPoint y: 240, distance: 166.6
click at [247, 240] on div "Archivos" at bounding box center [155, 244] width 228 height 48
click at [248, 239] on div "Archivos" at bounding box center [155, 244] width 228 height 48
click at [248, 239] on icon at bounding box center [252, 239] width 8 height 13
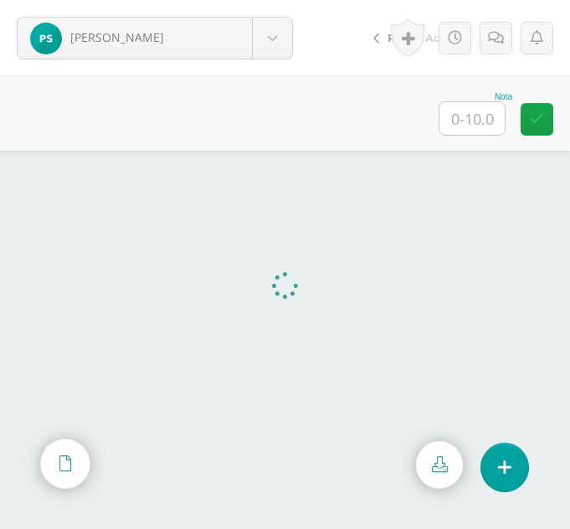
click at [487, 97] on div "Nota" at bounding box center [476, 96] width 74 height 9
click at [484, 109] on input "text" at bounding box center [471, 118] width 65 height 33
type input "10"
click at [267, 0] on body "Samines, Petrona Ajiquichí, Yesica Ajualip, Jakelin Axpuac, Fátima Balam, Glady…" at bounding box center [285, 0] width 570 height 0
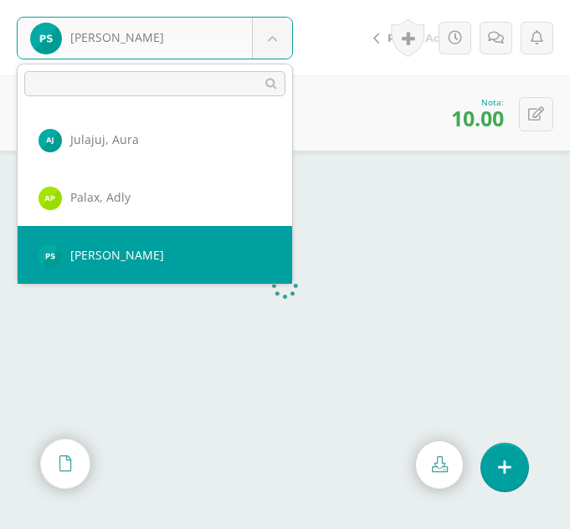
scroll to position [1039, 0]
select select "330"
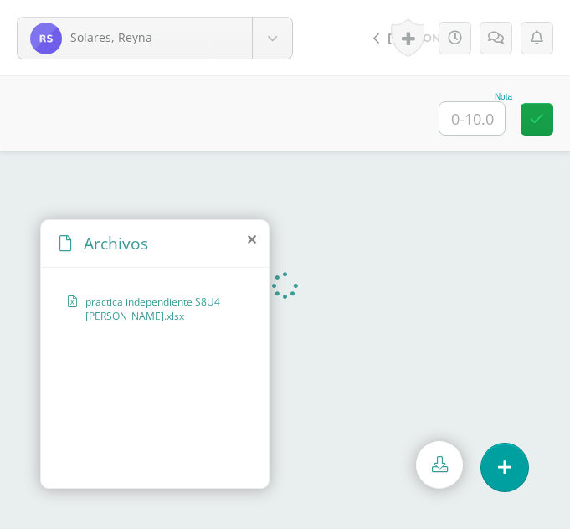
click at [250, 240] on icon at bounding box center [252, 239] width 8 height 13
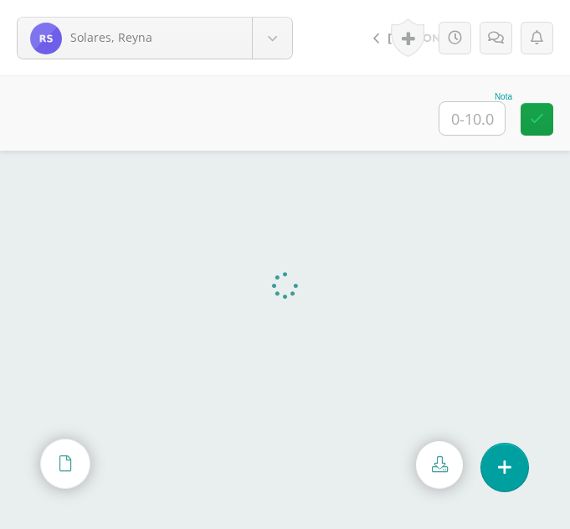
click at [482, 129] on input "text" at bounding box center [471, 118] width 65 height 33
type input "10"
click at [268, 0] on body "Solares, Reyna Ajiquichí, Yesica Ajualip, Jakelin Axpuac, Fátima Balam, Gladys …" at bounding box center [285, 0] width 570 height 0
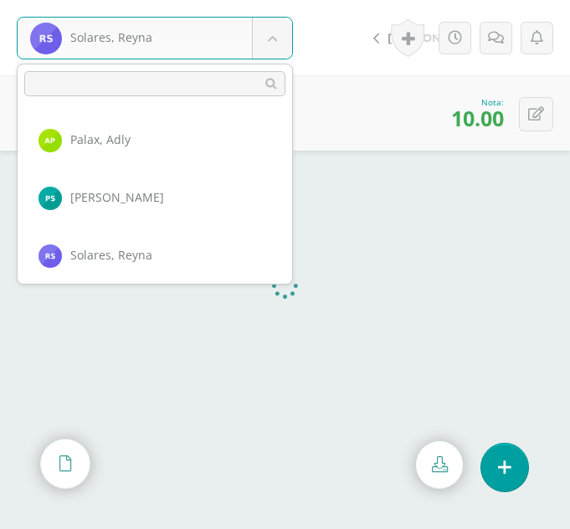
scroll to position [1097, 0]
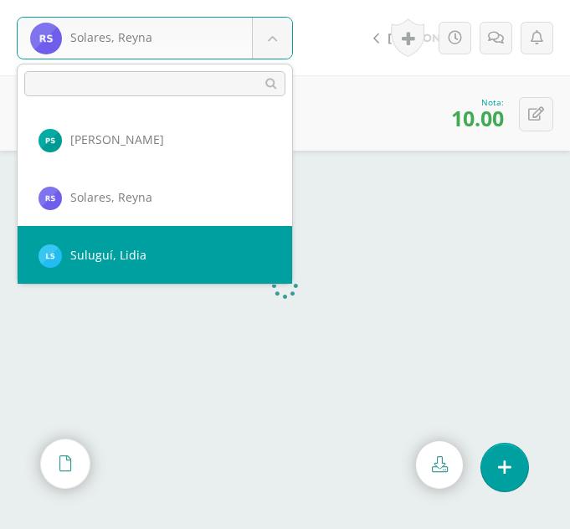
select select "339"
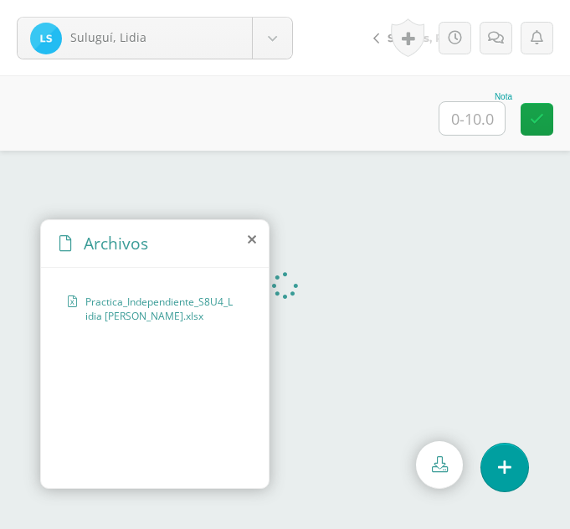
click at [251, 242] on icon at bounding box center [252, 239] width 8 height 13
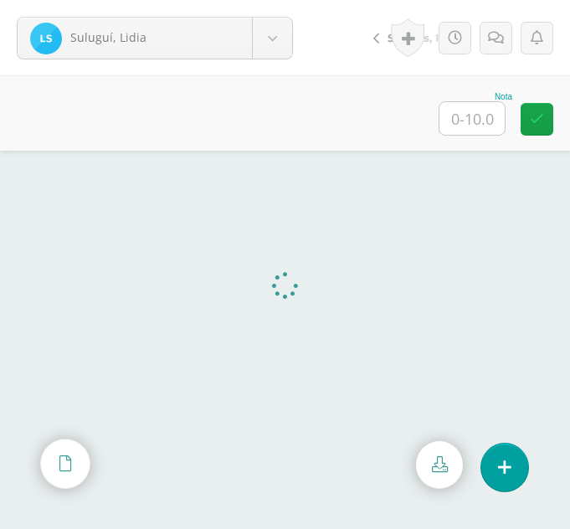
click at [490, 126] on input "text" at bounding box center [471, 118] width 65 height 33
type input "10"
click at [263, 0] on body "[PERSON_NAME] [PERSON_NAME][GEOGRAPHIC_DATA] [PERSON_NAME] [GEOGRAPHIC_DATA][PE…" at bounding box center [285, 0] width 570 height 0
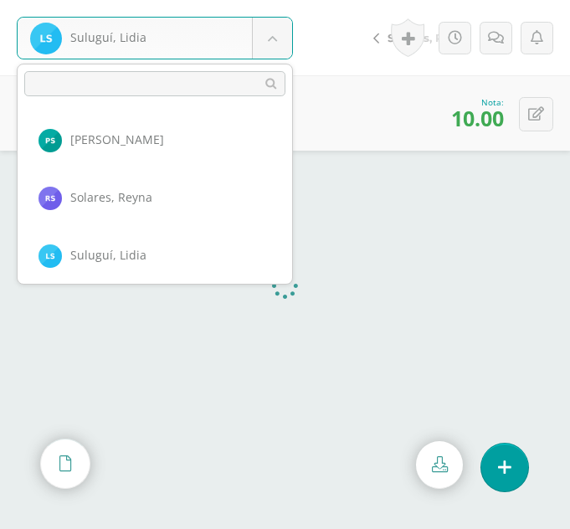
scroll to position [1155, 0]
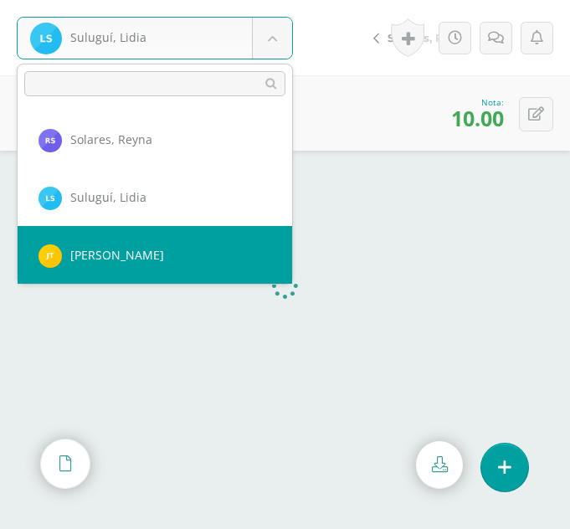
select select "323"
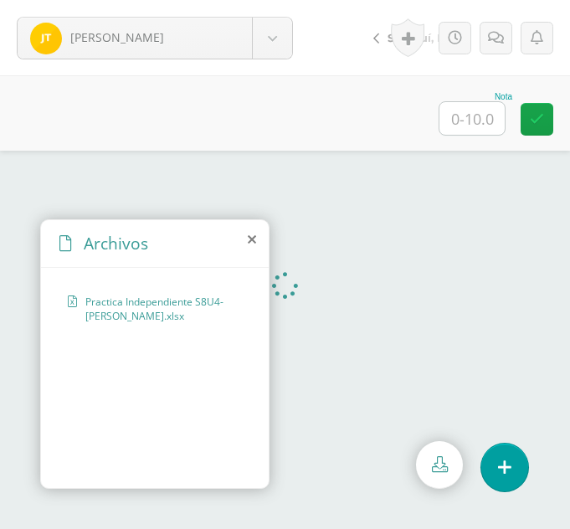
click at [249, 237] on icon at bounding box center [252, 239] width 8 height 13
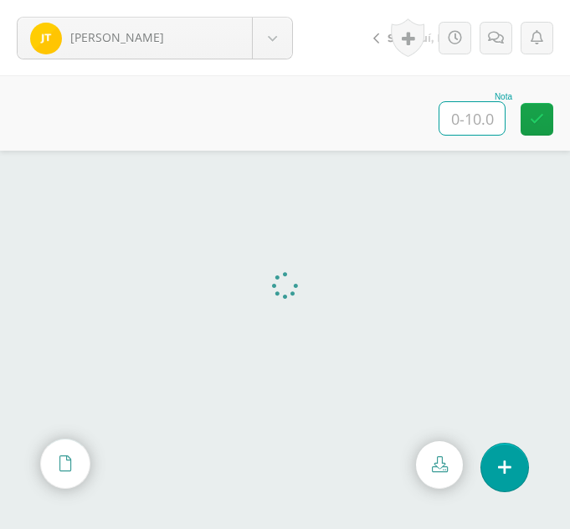
click at [461, 126] on input "text" at bounding box center [471, 118] width 65 height 33
type input "10"
click at [265, 0] on body "Tuíz, Jessica Ajiquichí, Yesica Ajualip, Jakelin Axpuac, Fátima Balam, Gladys B…" at bounding box center [285, 0] width 570 height 0
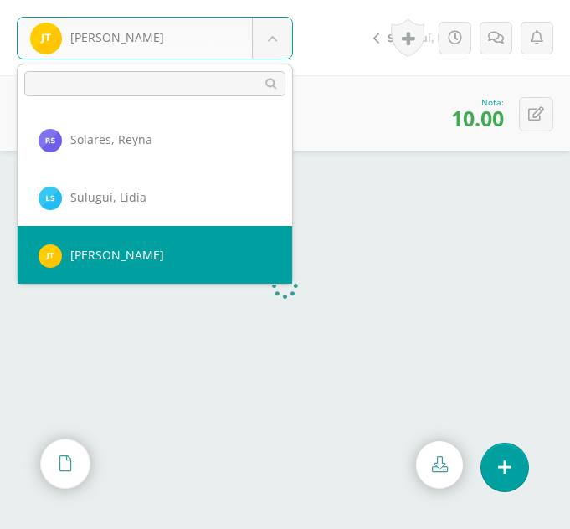
scroll to position [1213, 0]
select select "337"
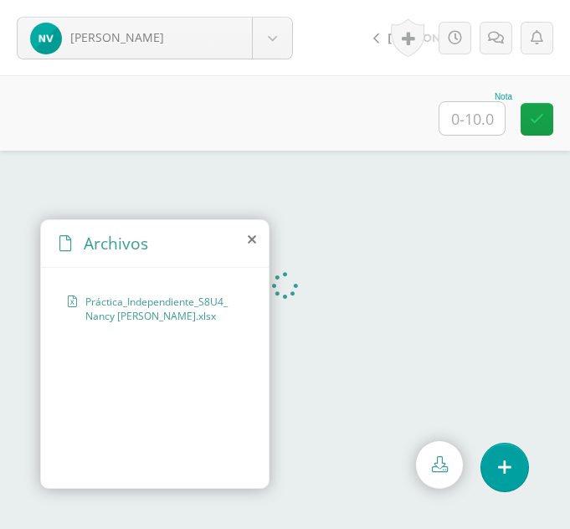
click at [252, 239] on icon at bounding box center [252, 239] width 8 height 13
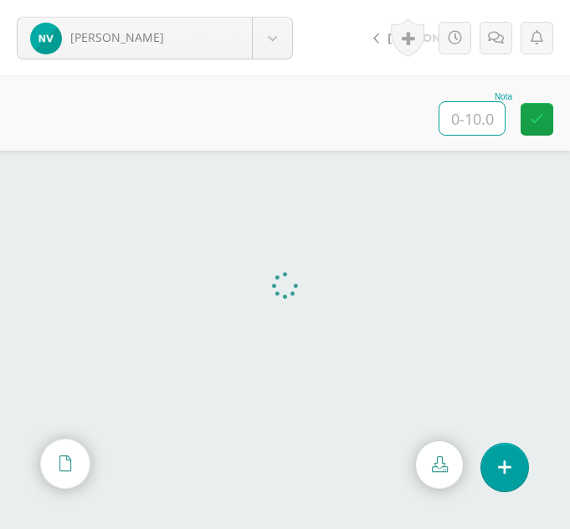
click at [482, 124] on input "text" at bounding box center [471, 118] width 65 height 33
type input "10"
click at [267, 0] on body "[PERSON_NAME] [PERSON_NAME][GEOGRAPHIC_DATA] [PERSON_NAME] [GEOGRAPHIC_DATA][PE…" at bounding box center [285, 0] width 570 height 0
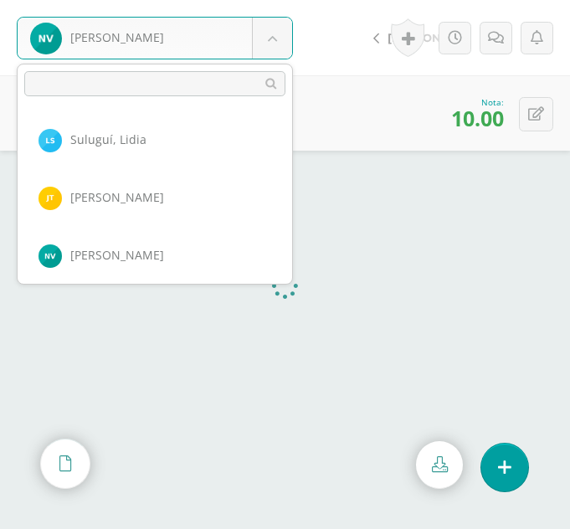
scroll to position [1270, 0]
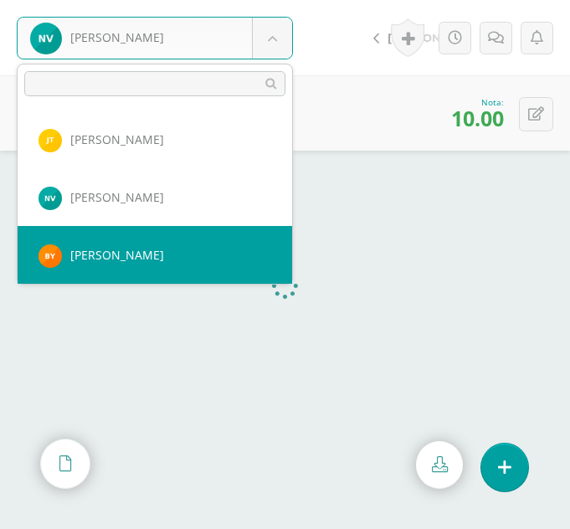
select select "350"
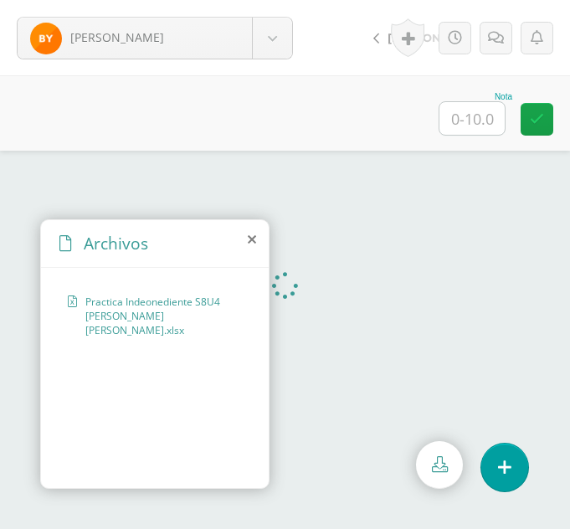
click at [249, 237] on icon at bounding box center [252, 239] width 8 height 13
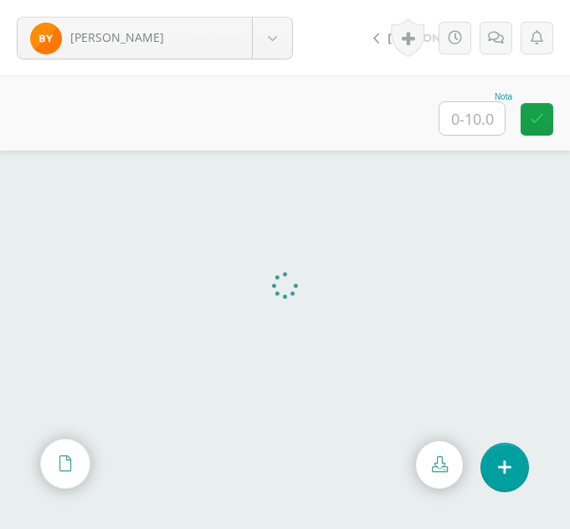
click at [470, 122] on input "text" at bounding box center [471, 118] width 65 height 33
type input "8"
click at [268, 0] on body "Yach, Beverly Ajiquichí, Yesica Ajualip, Jakelin Axpuac, Fátima Balam, Gladys B…" at bounding box center [285, 0] width 570 height 0
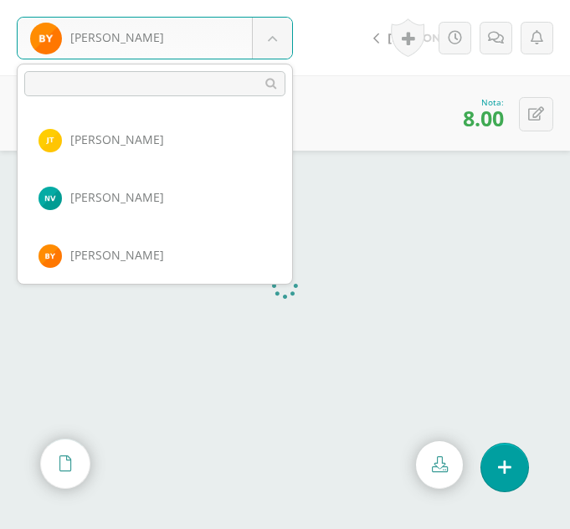
scroll to position [1328, 0]
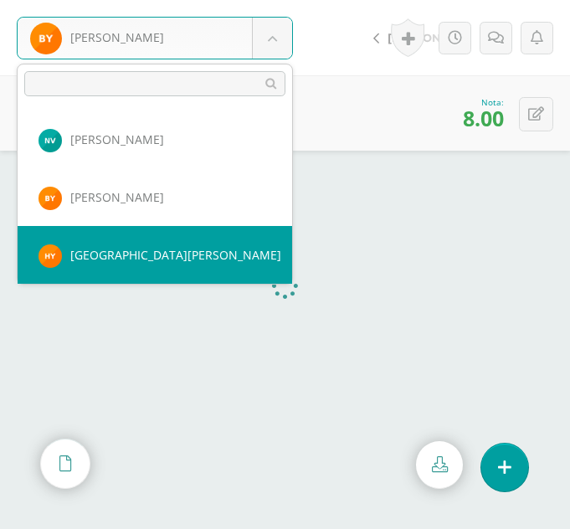
select select "353"
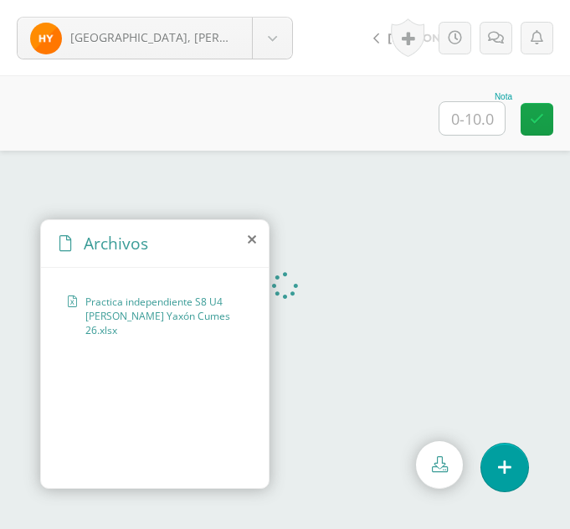
click at [485, 97] on div "Nota" at bounding box center [476, 96] width 74 height 9
click at [480, 120] on input "text" at bounding box center [471, 118] width 65 height 33
type input "10"
click at [277, 0] on body "Yaxón, Hilda Ajiquichí, Yesica Ajualip, Jakelin Axpuac, Fátima Balam, Gladys Bi…" at bounding box center [285, 0] width 570 height 0
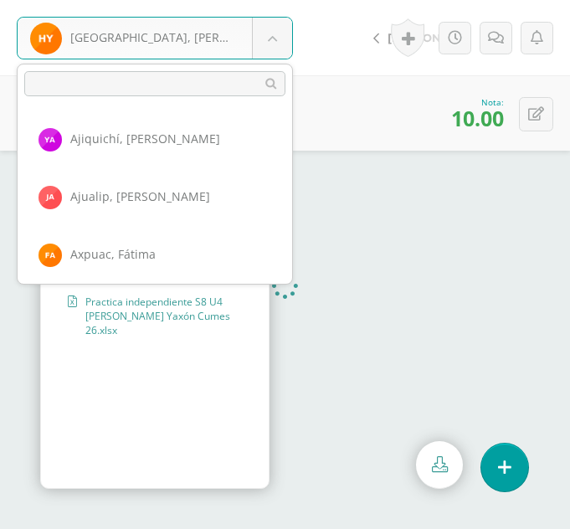
scroll to position [1328, 0]
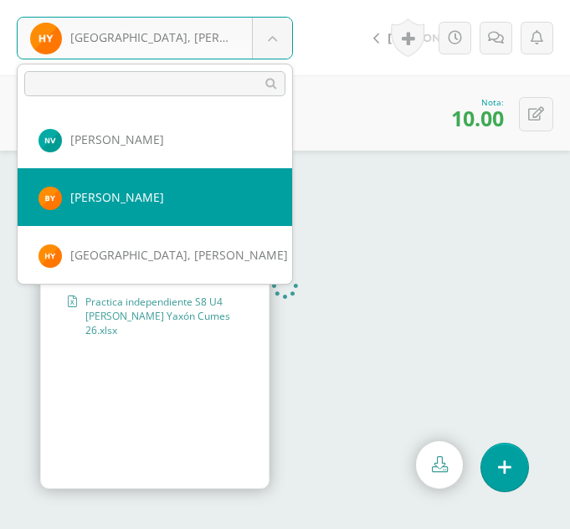
select select "350"
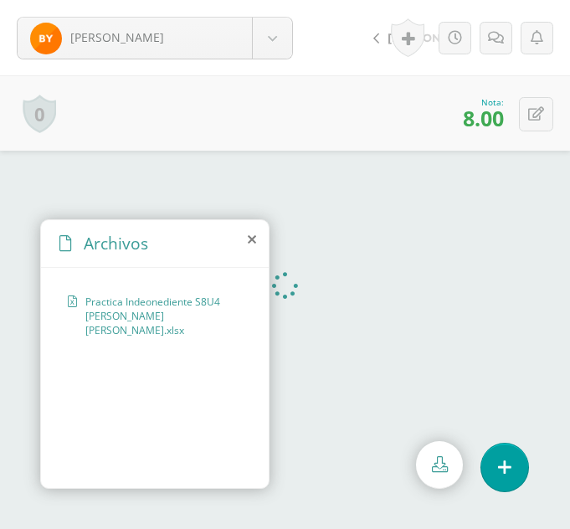
click at [251, 233] on icon at bounding box center [252, 239] width 8 height 13
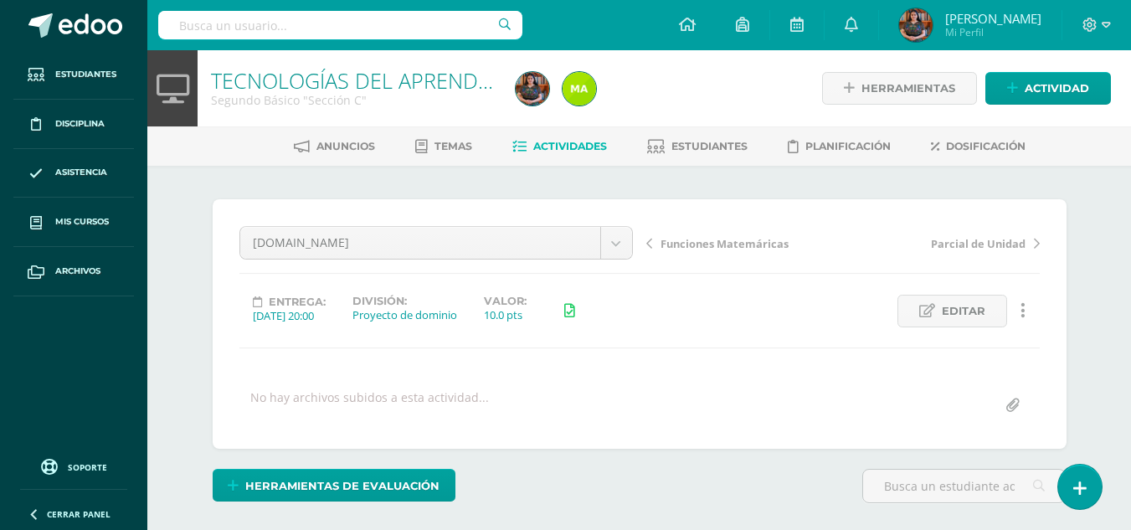
click at [1010, 406] on input "file" at bounding box center [1012, 405] width 33 height 33
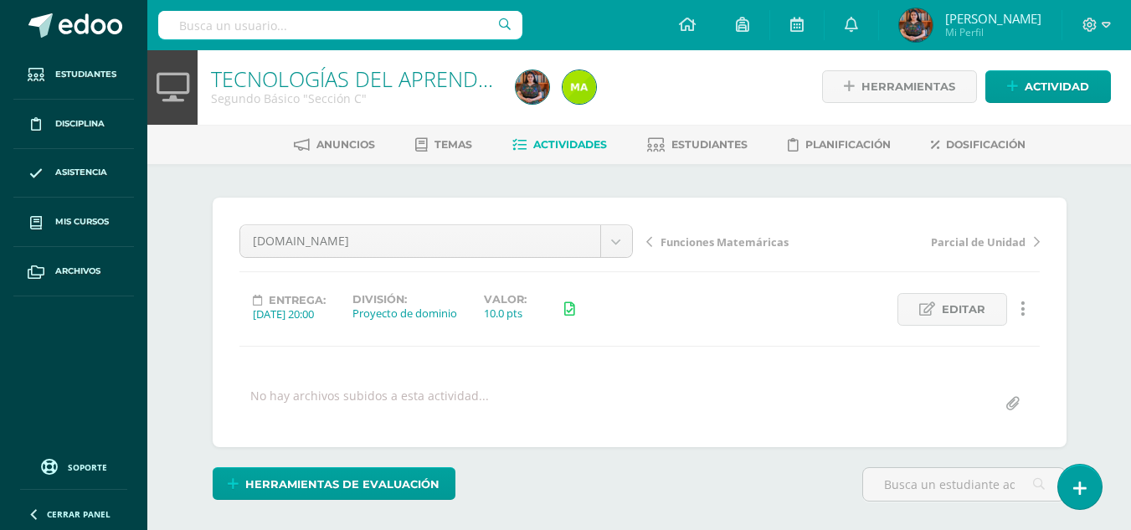
scroll to position [3, 0]
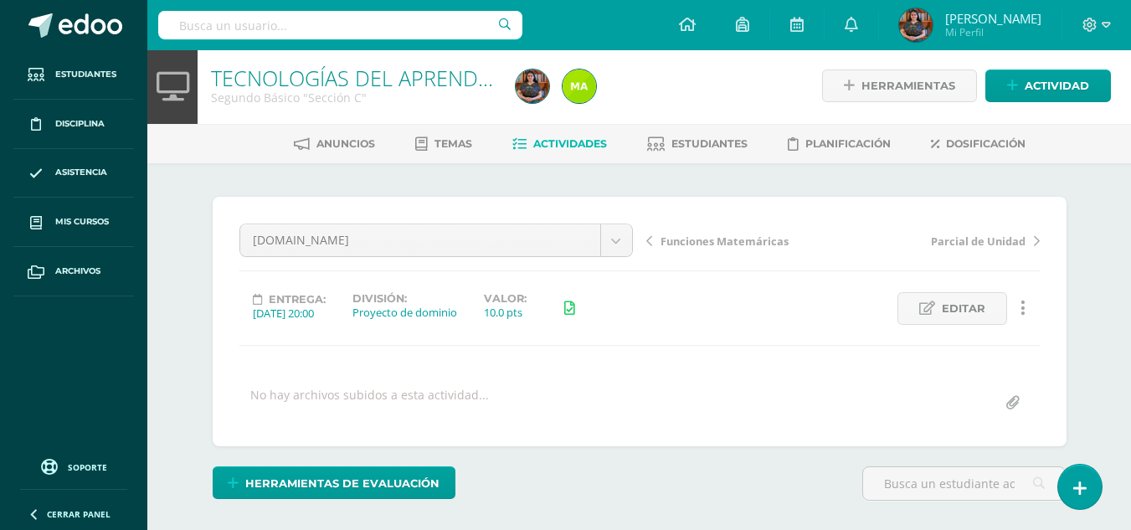
type input "C:\fakepath\Sumar C.xlsx"
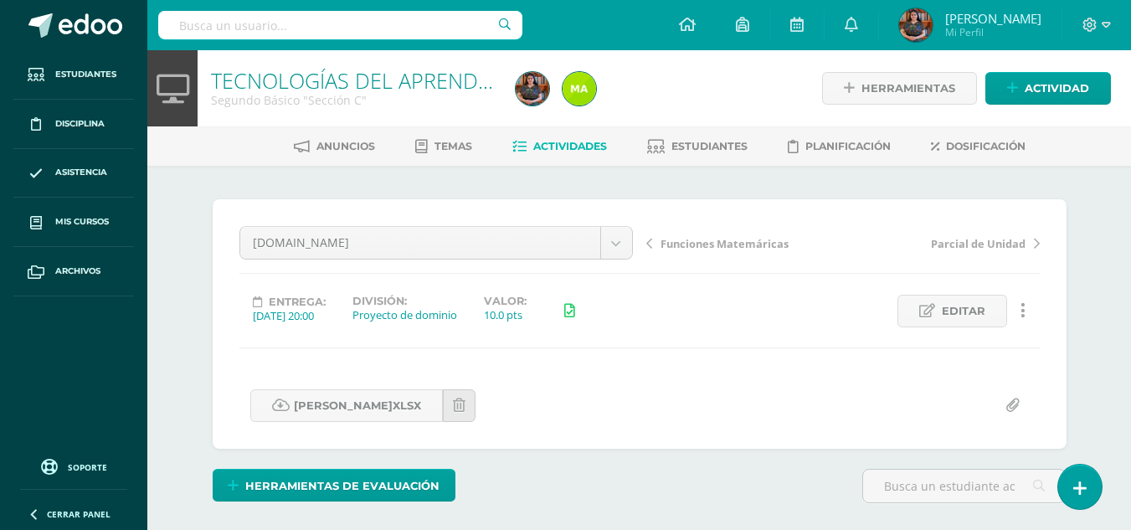
scroll to position [1, 0]
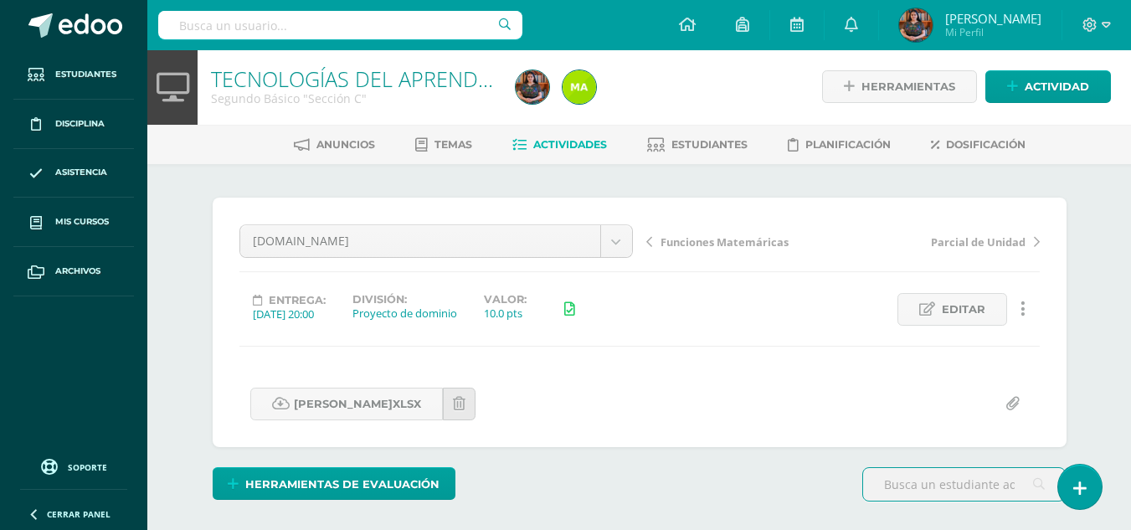
scroll to position [3, 0]
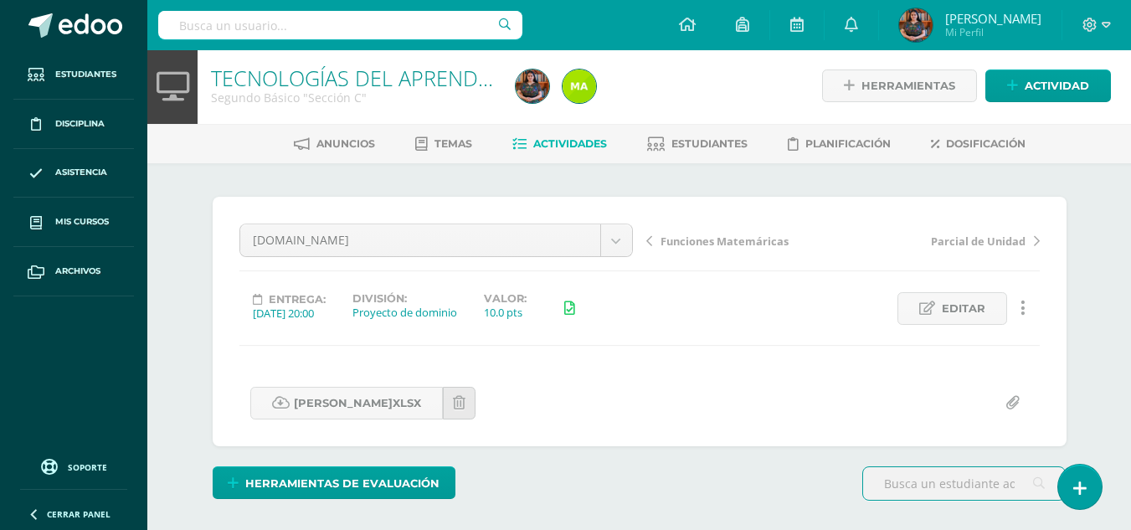
click at [543, 143] on span "Actividades" at bounding box center [570, 143] width 74 height 13
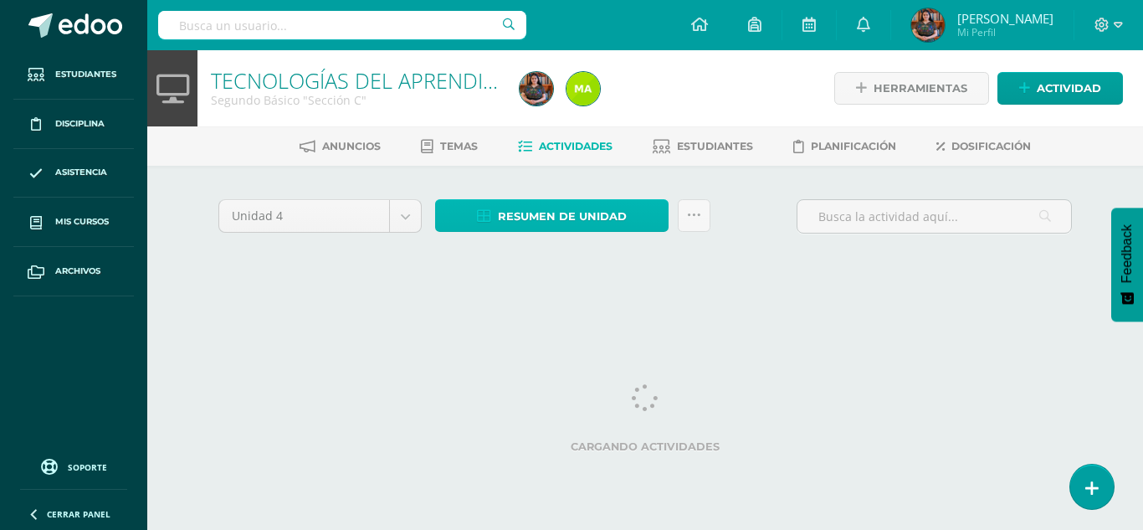
click at [581, 215] on span "Resumen de unidad" at bounding box center [562, 216] width 129 height 31
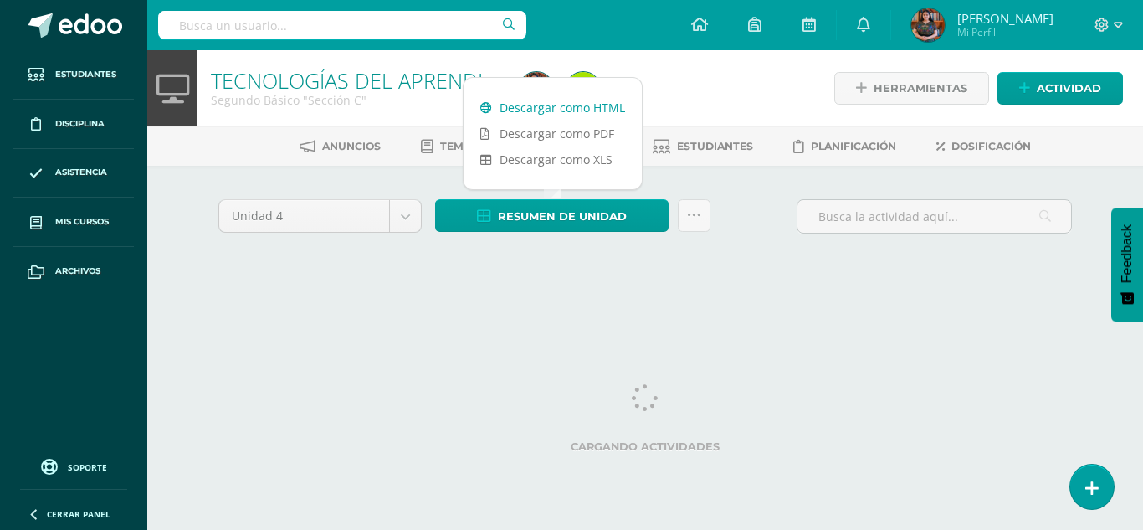
click at [611, 100] on link "Descargar como HTML" at bounding box center [553, 108] width 178 height 26
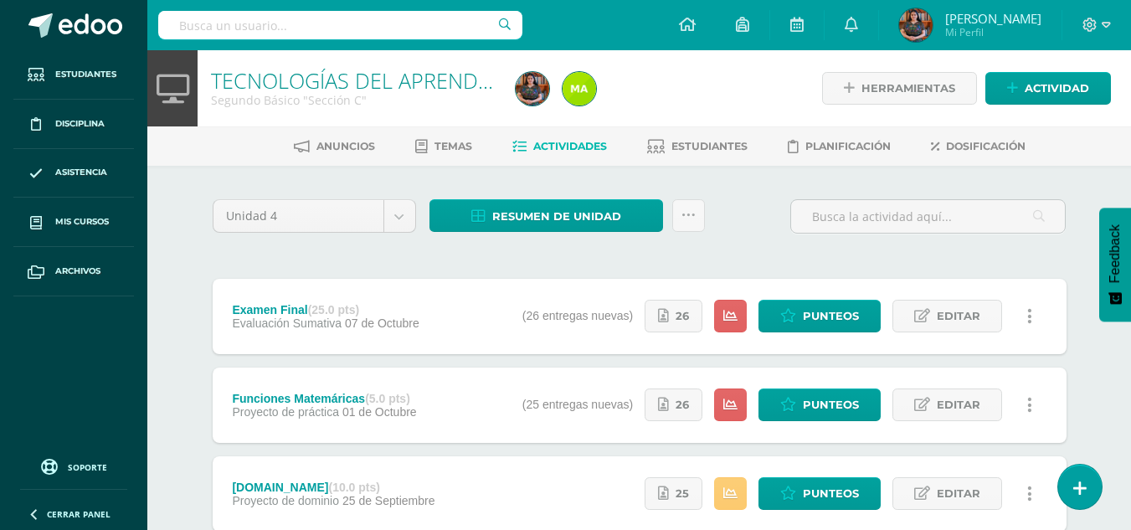
scroll to position [78, 0]
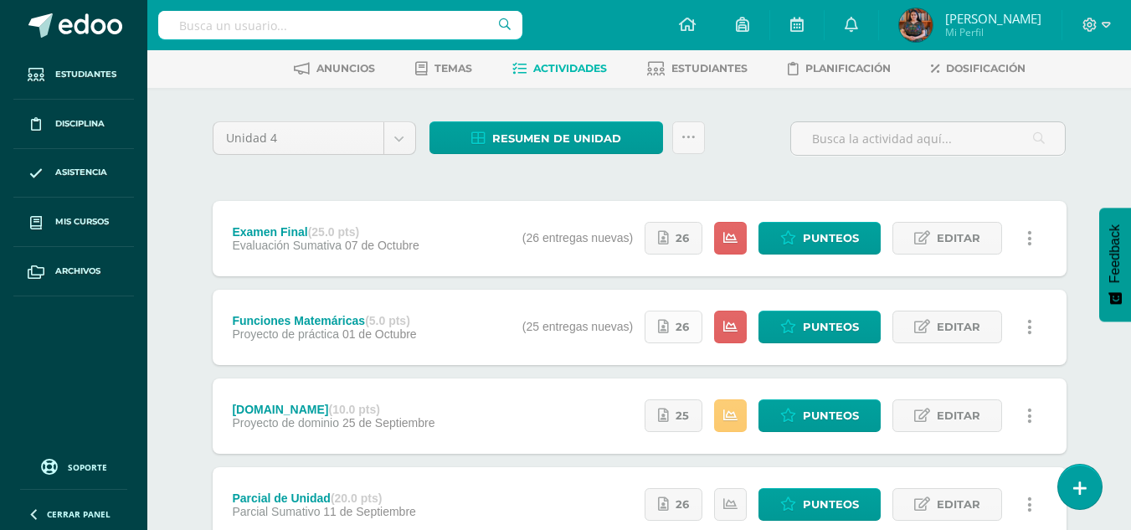
click at [675, 316] on link "26" at bounding box center [673, 326] width 58 height 33
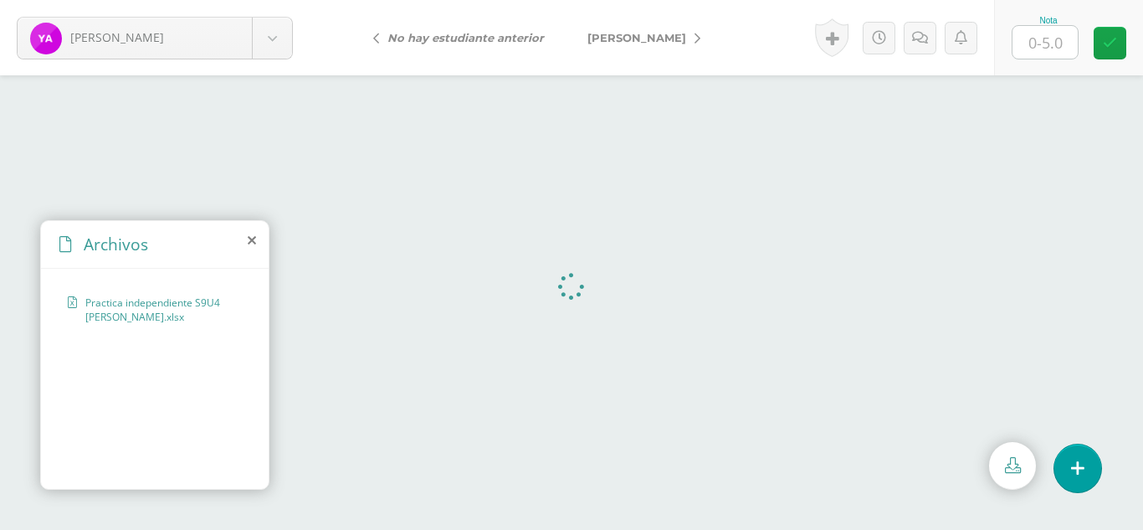
click at [253, 240] on icon at bounding box center [252, 239] width 8 height 13
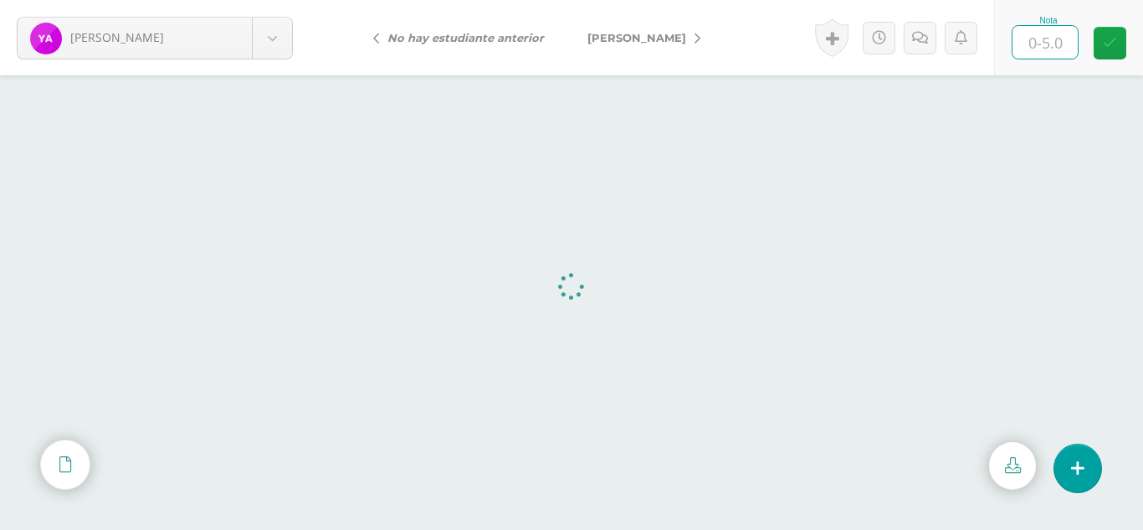
click at [1026, 49] on input "text" at bounding box center [1045, 42] width 65 height 33
type input "5"
click at [290, 0] on body "[PERSON_NAME] [PERSON_NAME][GEOGRAPHIC_DATA] [PERSON_NAME] [GEOGRAPHIC_DATA][PE…" at bounding box center [571, 0] width 1143 height 0
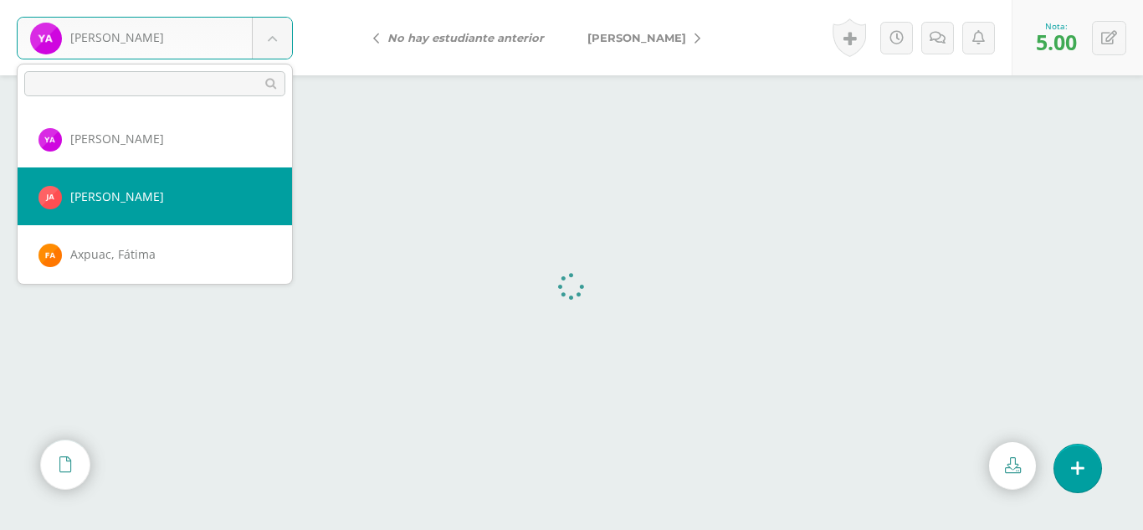
select select "309"
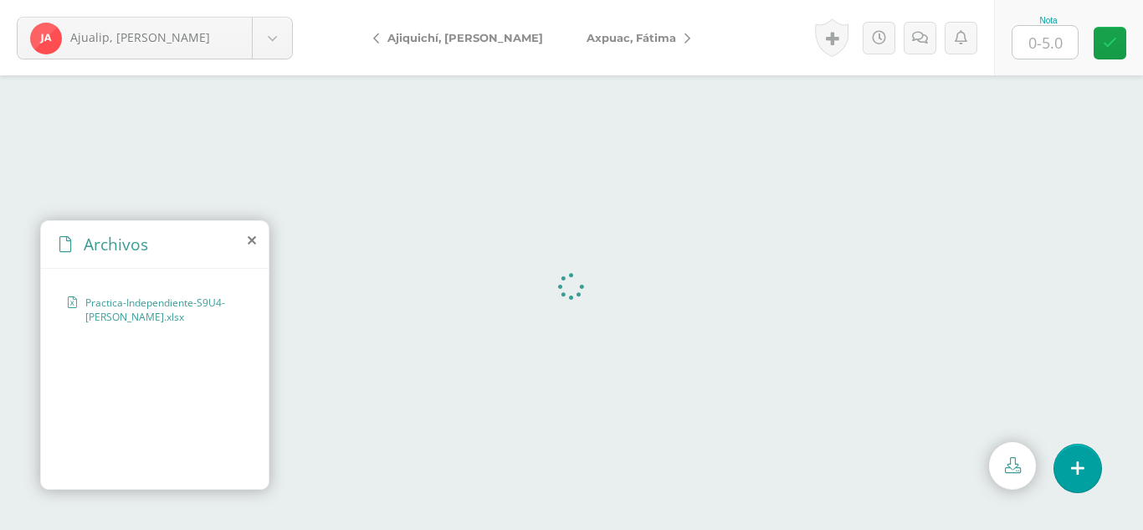
click at [251, 239] on icon at bounding box center [252, 239] width 8 height 13
